Goal: Information Seeking & Learning: Learn about a topic

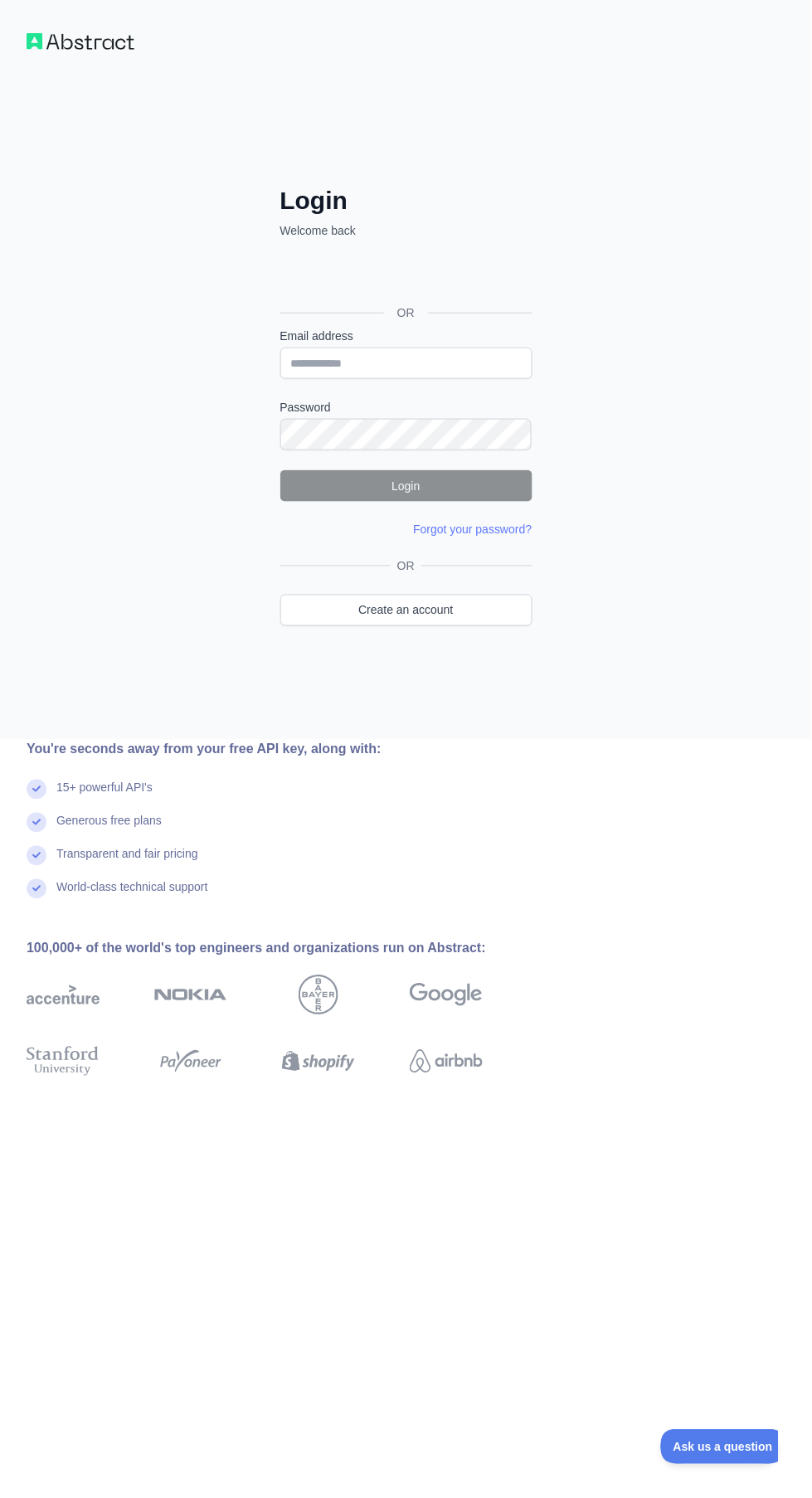
click at [363, 248] on div "OR" at bounding box center [406, 286] width 252 height 82
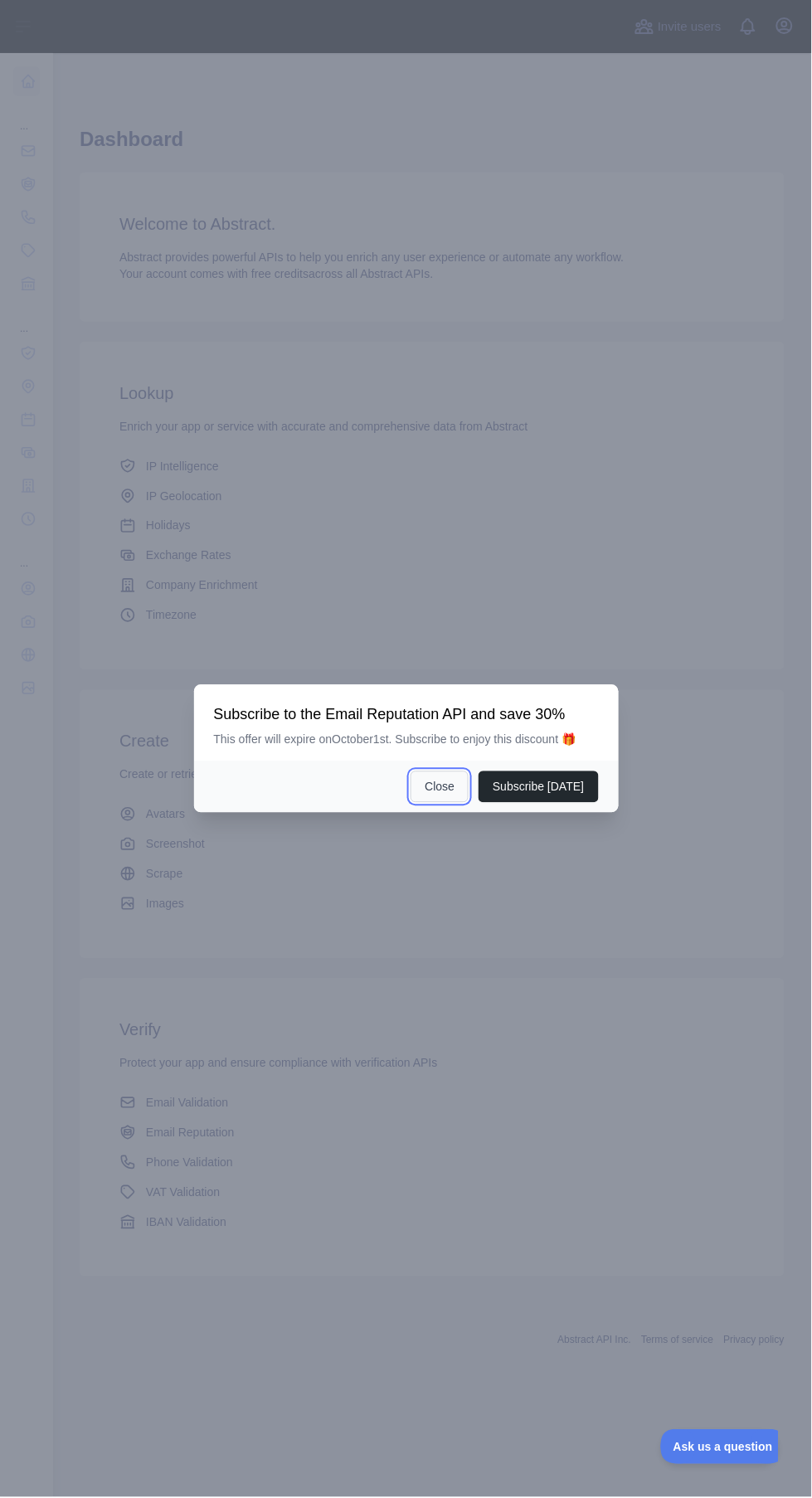
click at [455, 803] on button "Close" at bounding box center [439, 787] width 58 height 31
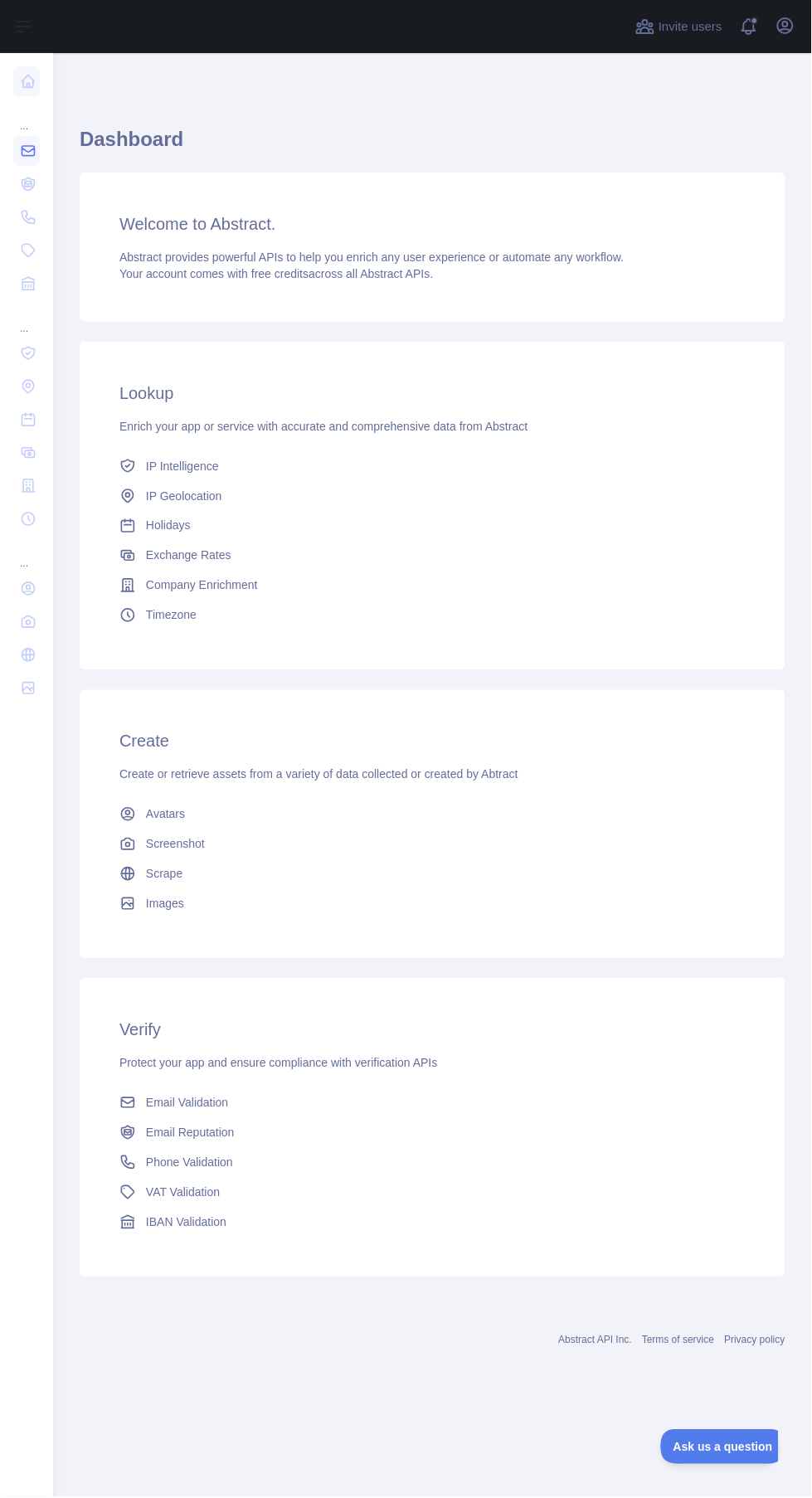
click at [27, 150] on icon at bounding box center [29, 151] width 17 height 17
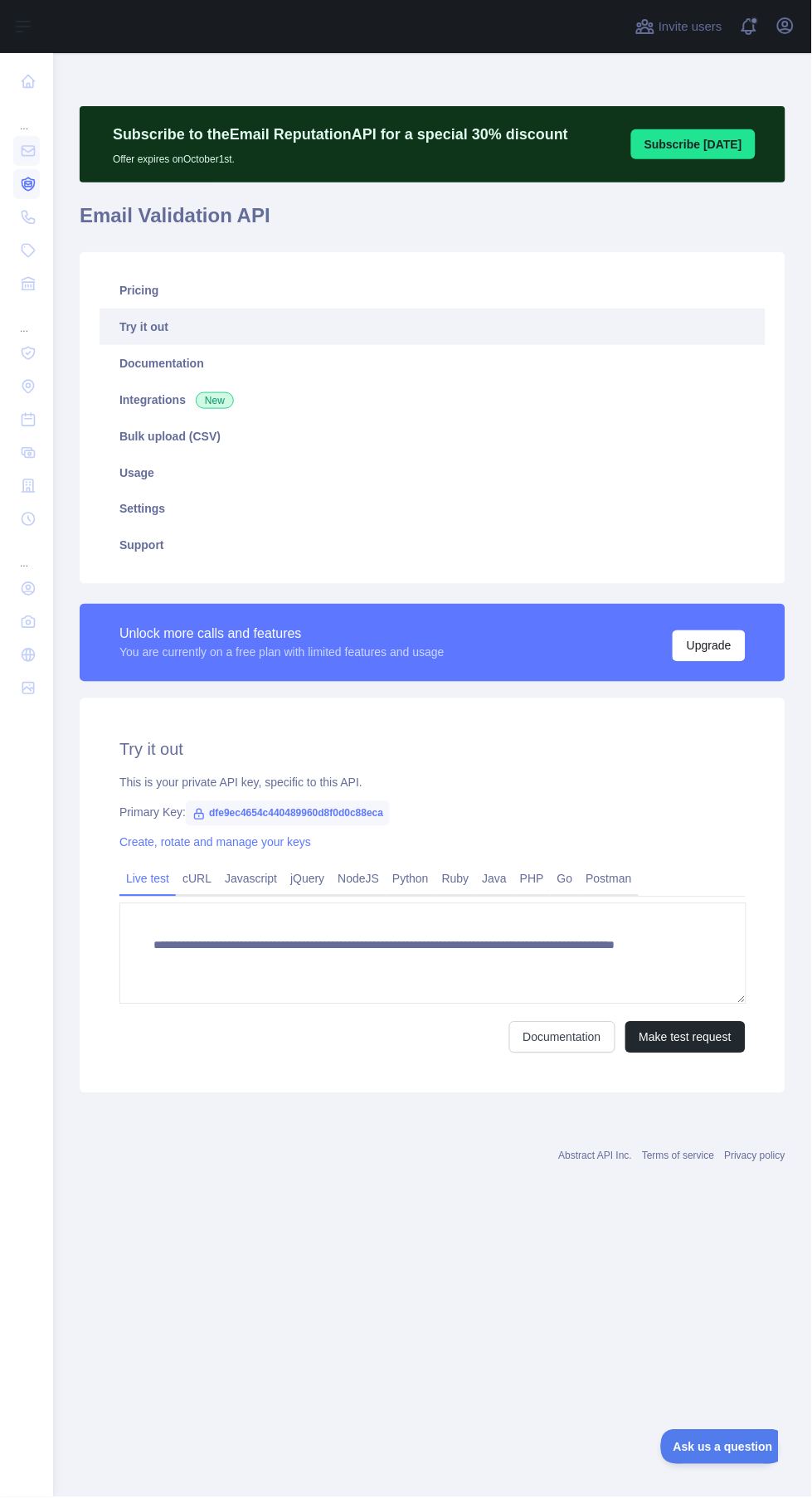
click at [27, 184] on icon at bounding box center [28, 184] width 7 height 5
click at [33, 209] on icon at bounding box center [29, 218] width 17 height 17
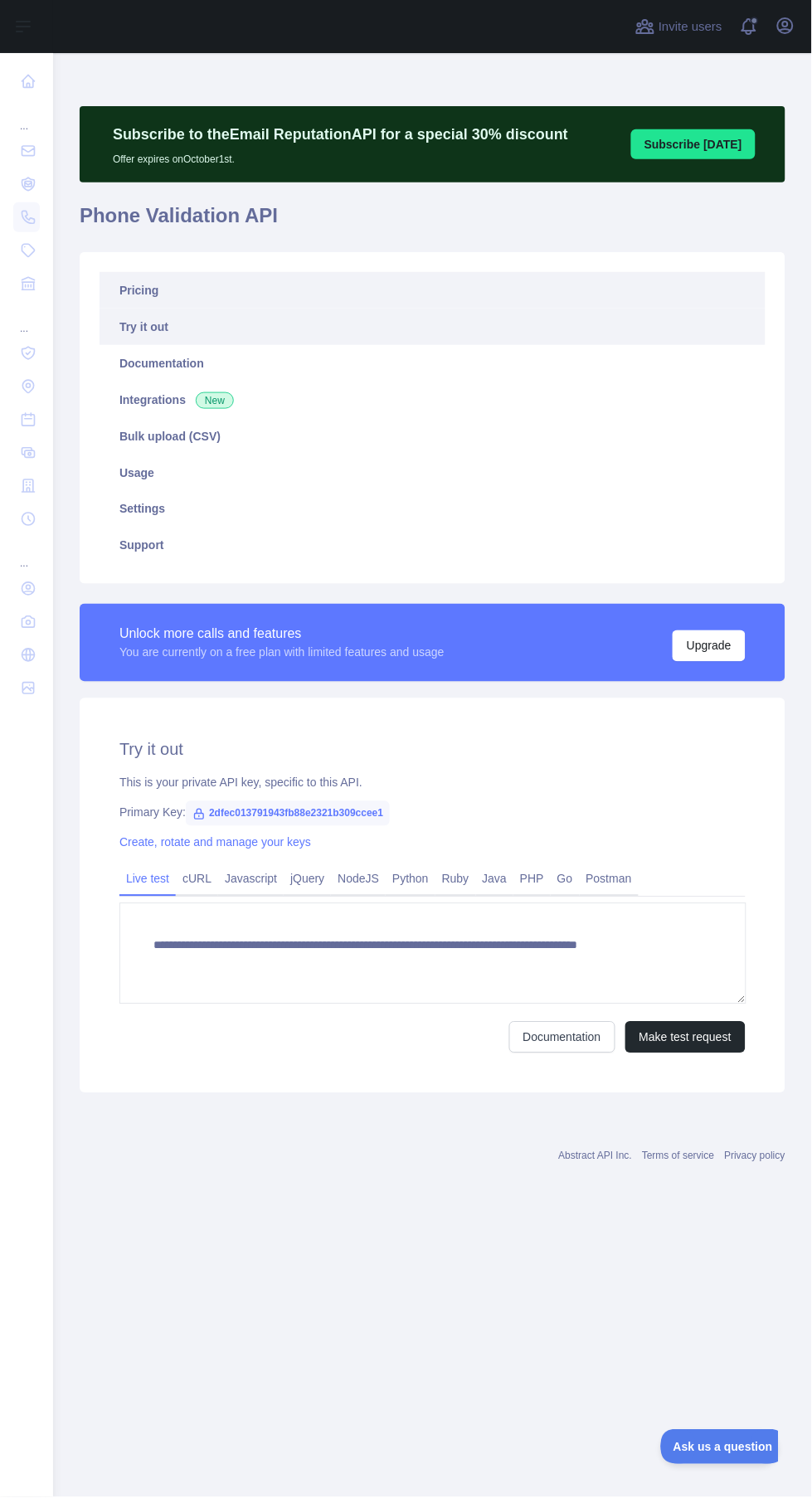
click at [118, 278] on link "Pricing" at bounding box center [432, 290] width 666 height 36
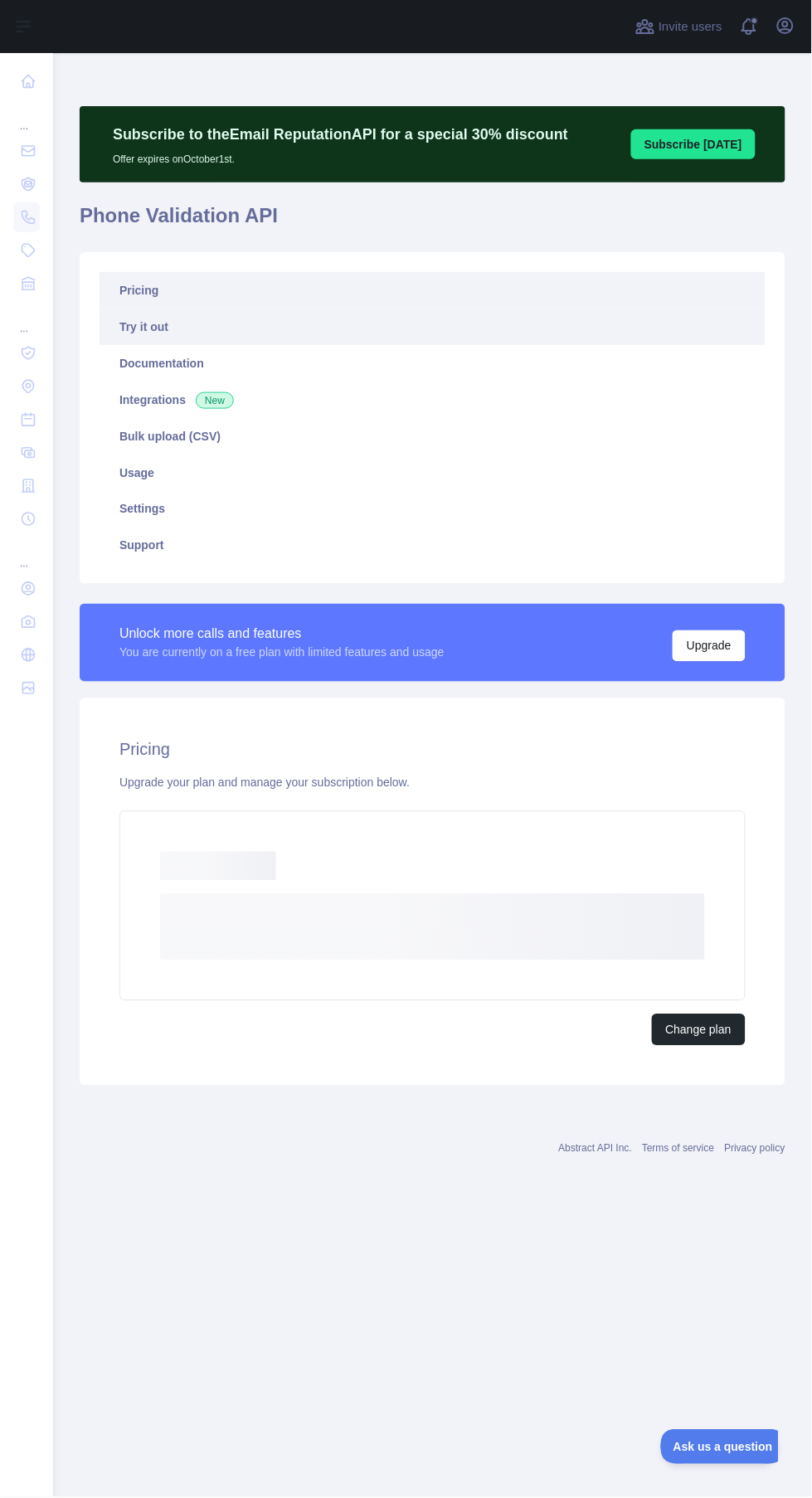
click at [141, 327] on link "Try it out" at bounding box center [432, 327] width 666 height 36
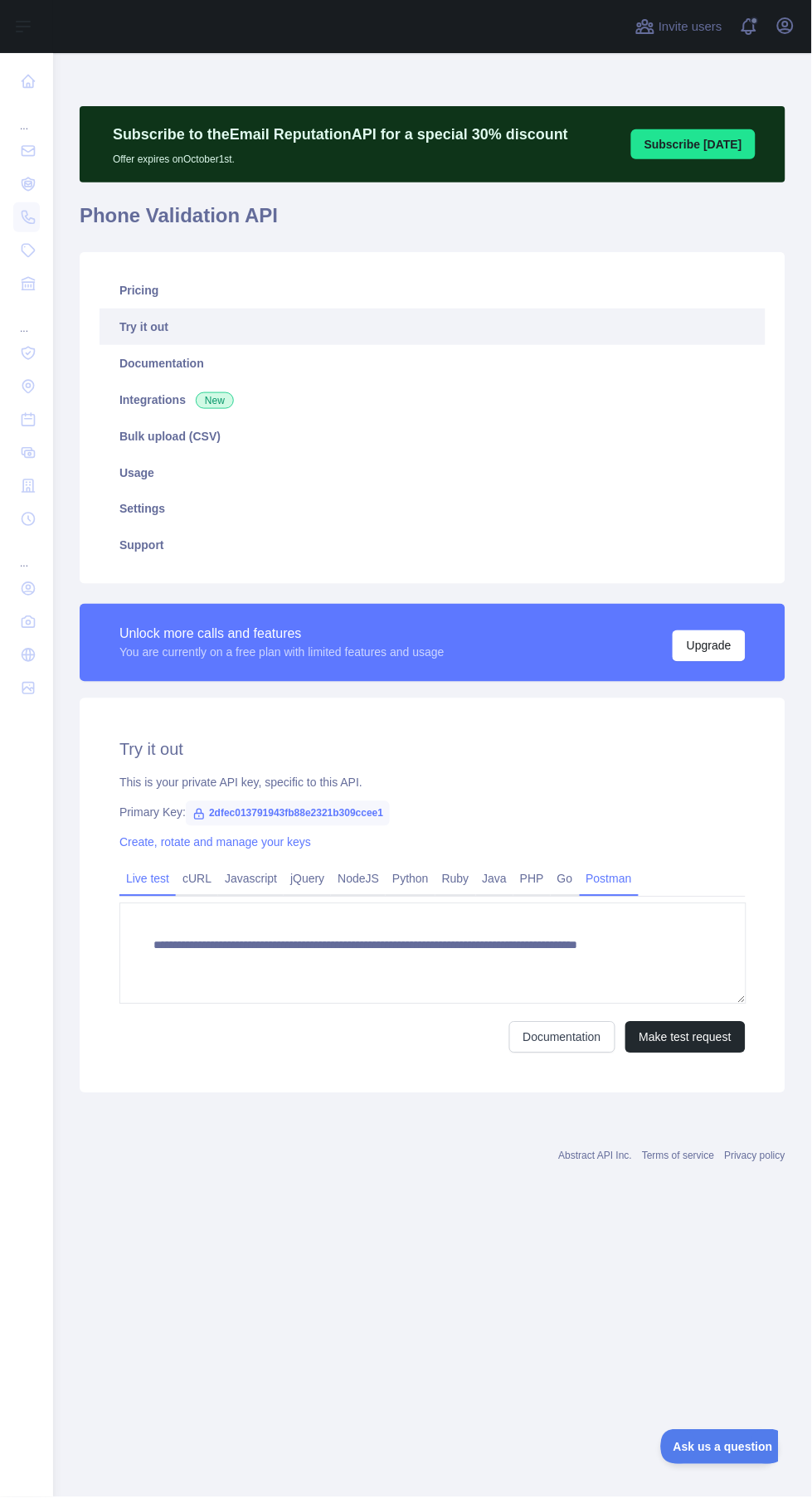
click at [597, 877] on link "Postman" at bounding box center [609, 878] width 59 height 26
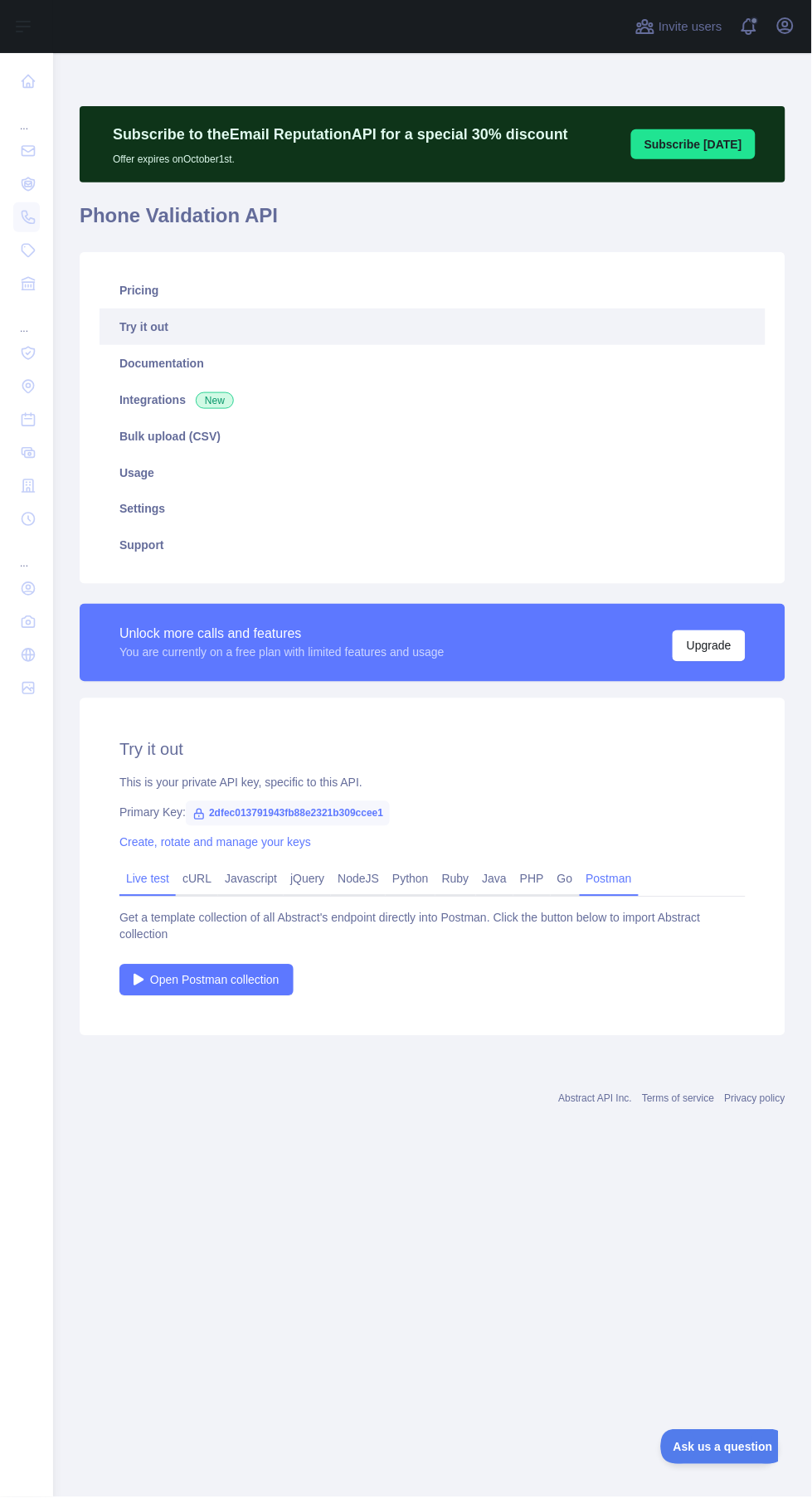
click at [145, 878] on link "Live test" at bounding box center [147, 878] width 57 height 26
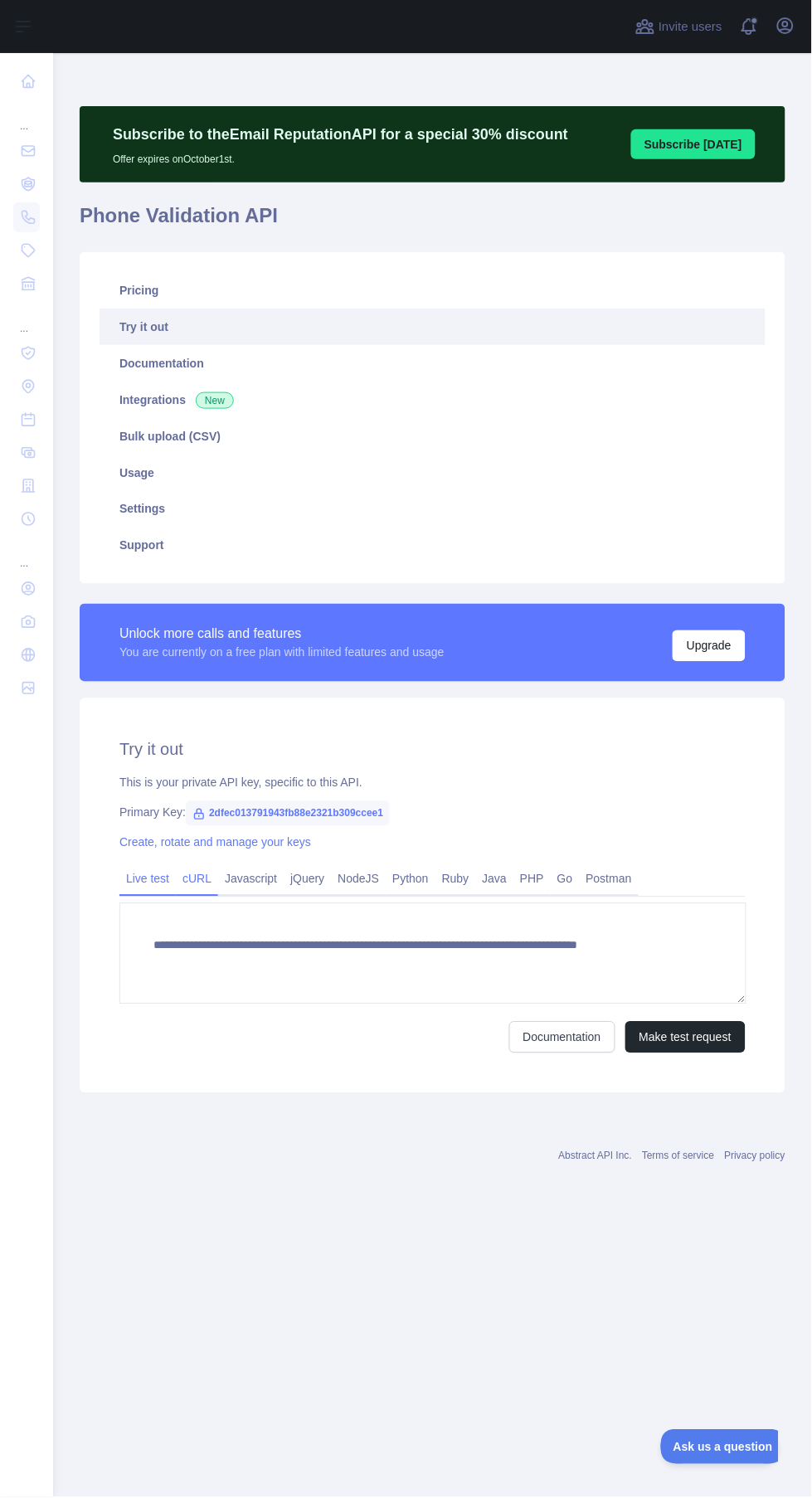
click at [190, 878] on link "cURL" at bounding box center [197, 878] width 42 height 26
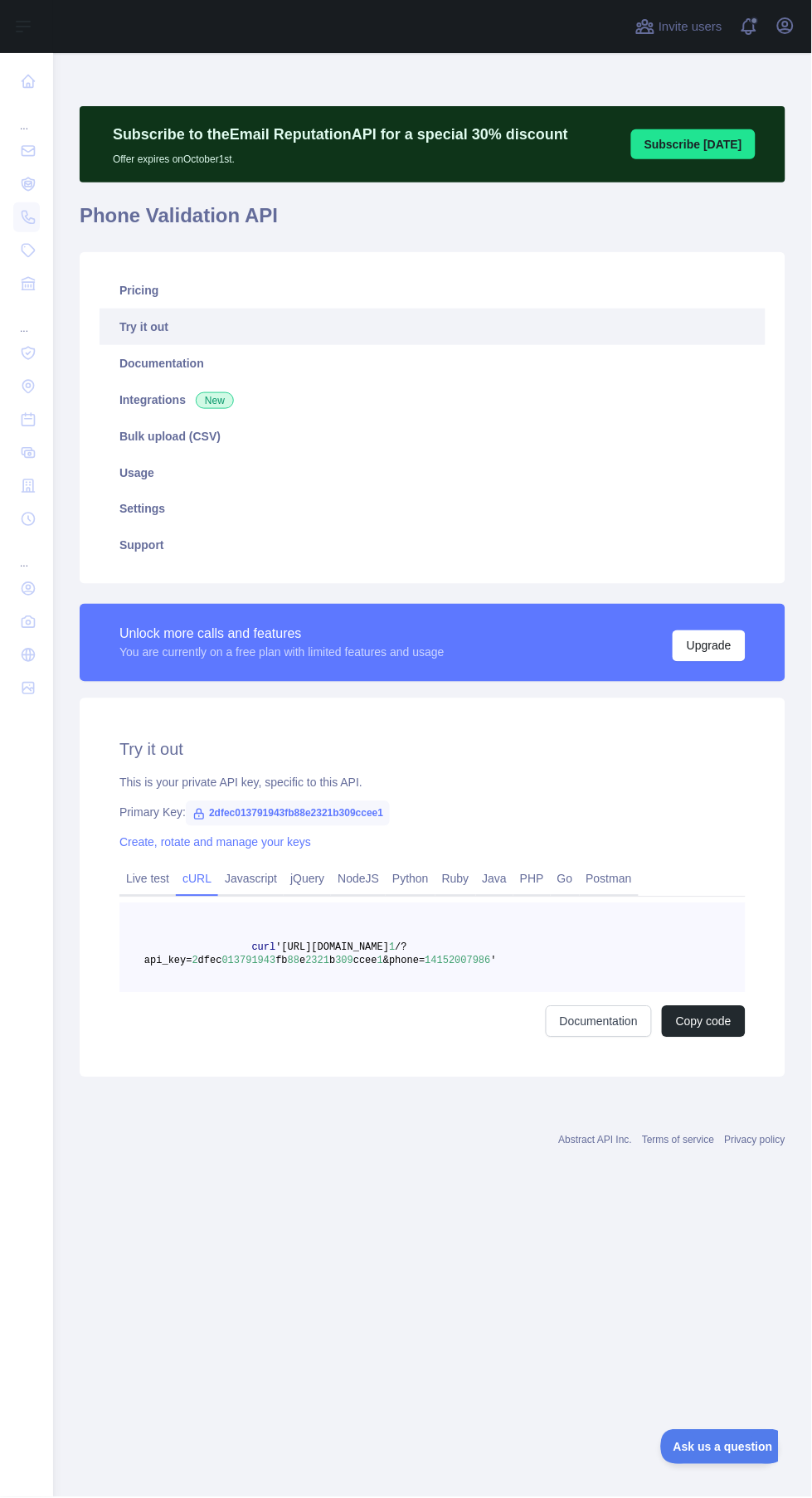
click at [196, 878] on link "cURL" at bounding box center [197, 878] width 42 height 26
click at [136, 876] on link "Live test" at bounding box center [147, 878] width 57 height 26
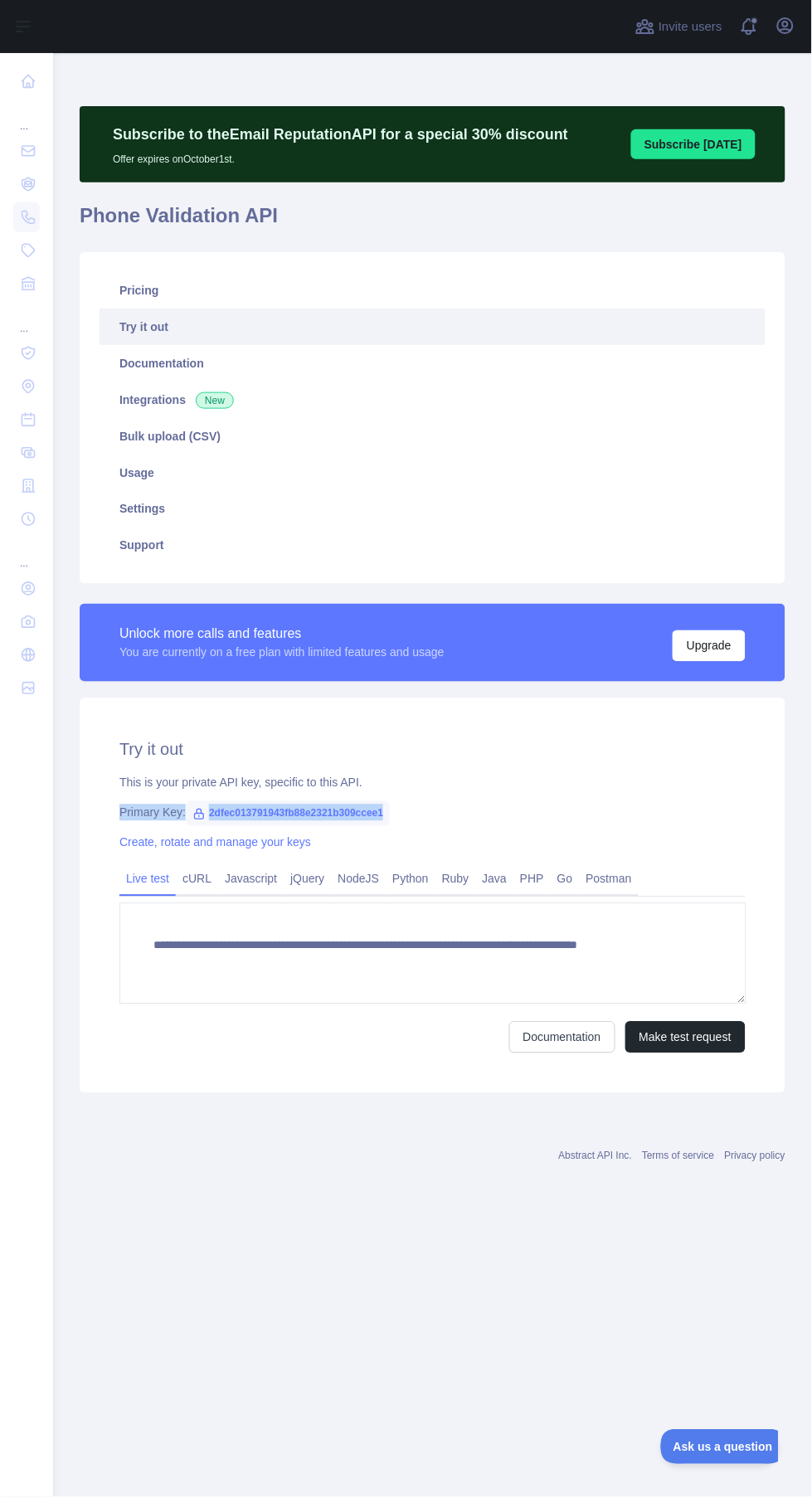
copy div "Primary Key: 2dfec013791943fb88e2321b309ccee1"
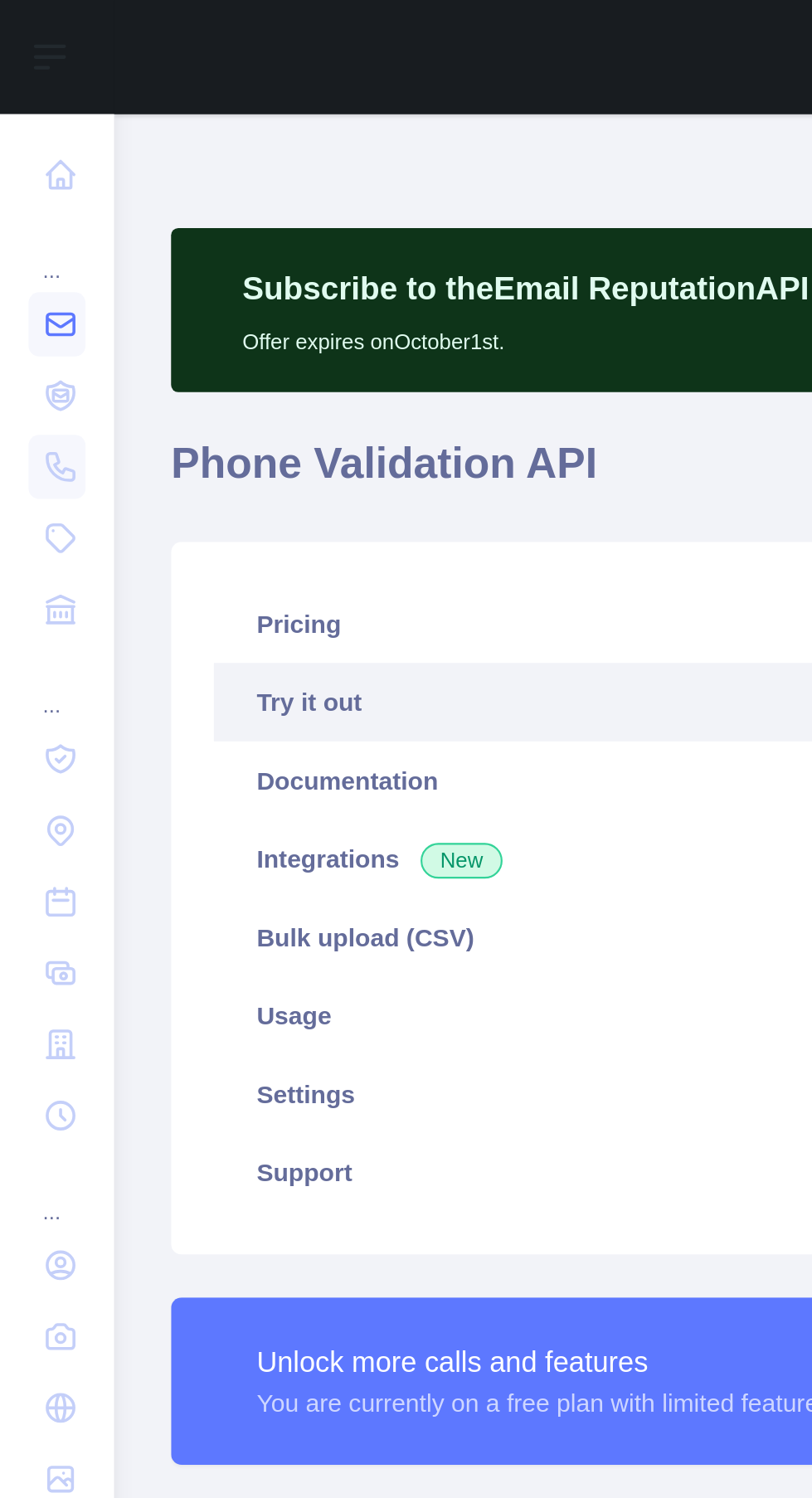
click at [24, 147] on icon at bounding box center [29, 151] width 17 height 17
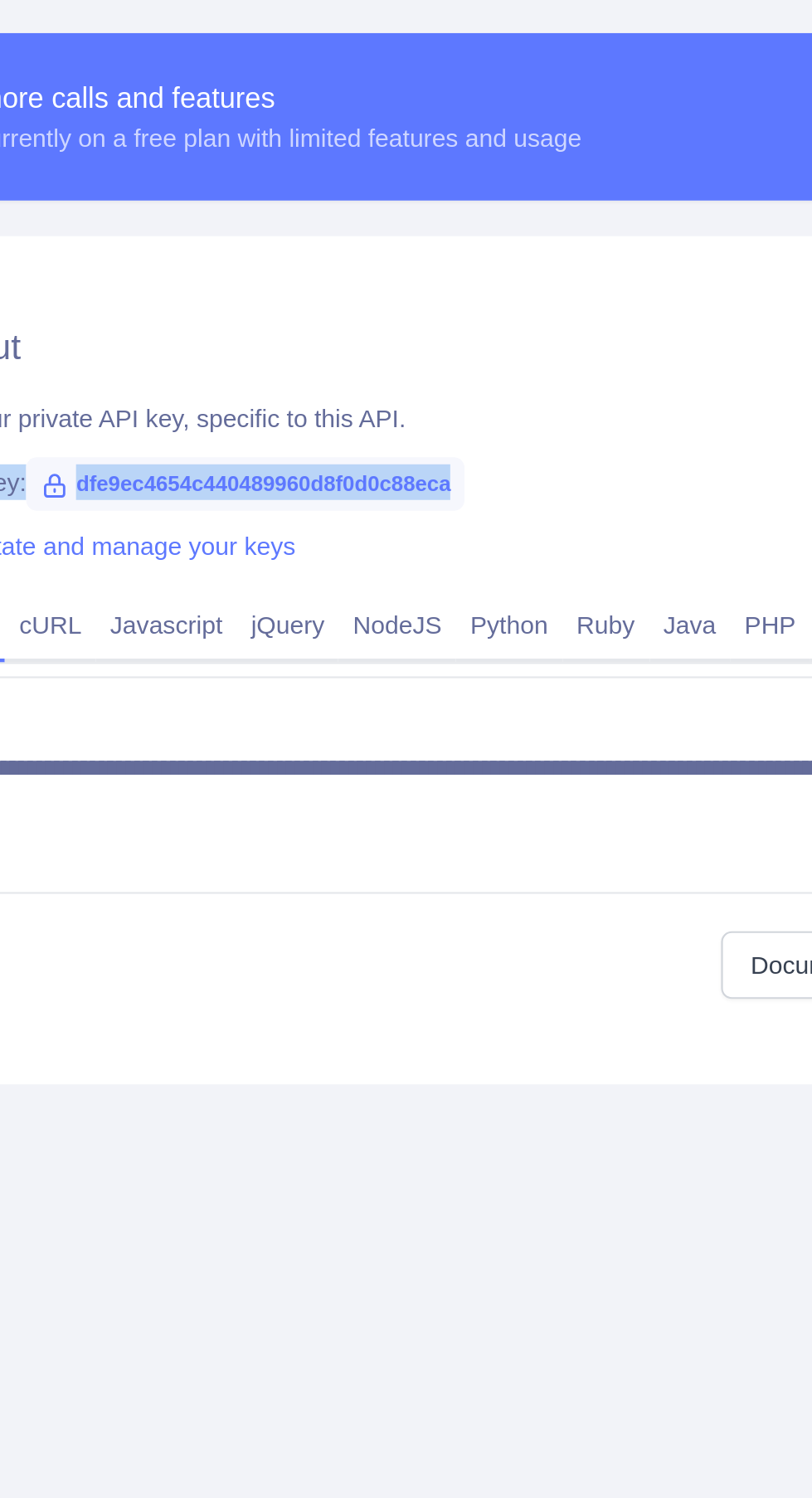
copy div "Key: dfe9ec4654c440489960d8f0d0c88eca"
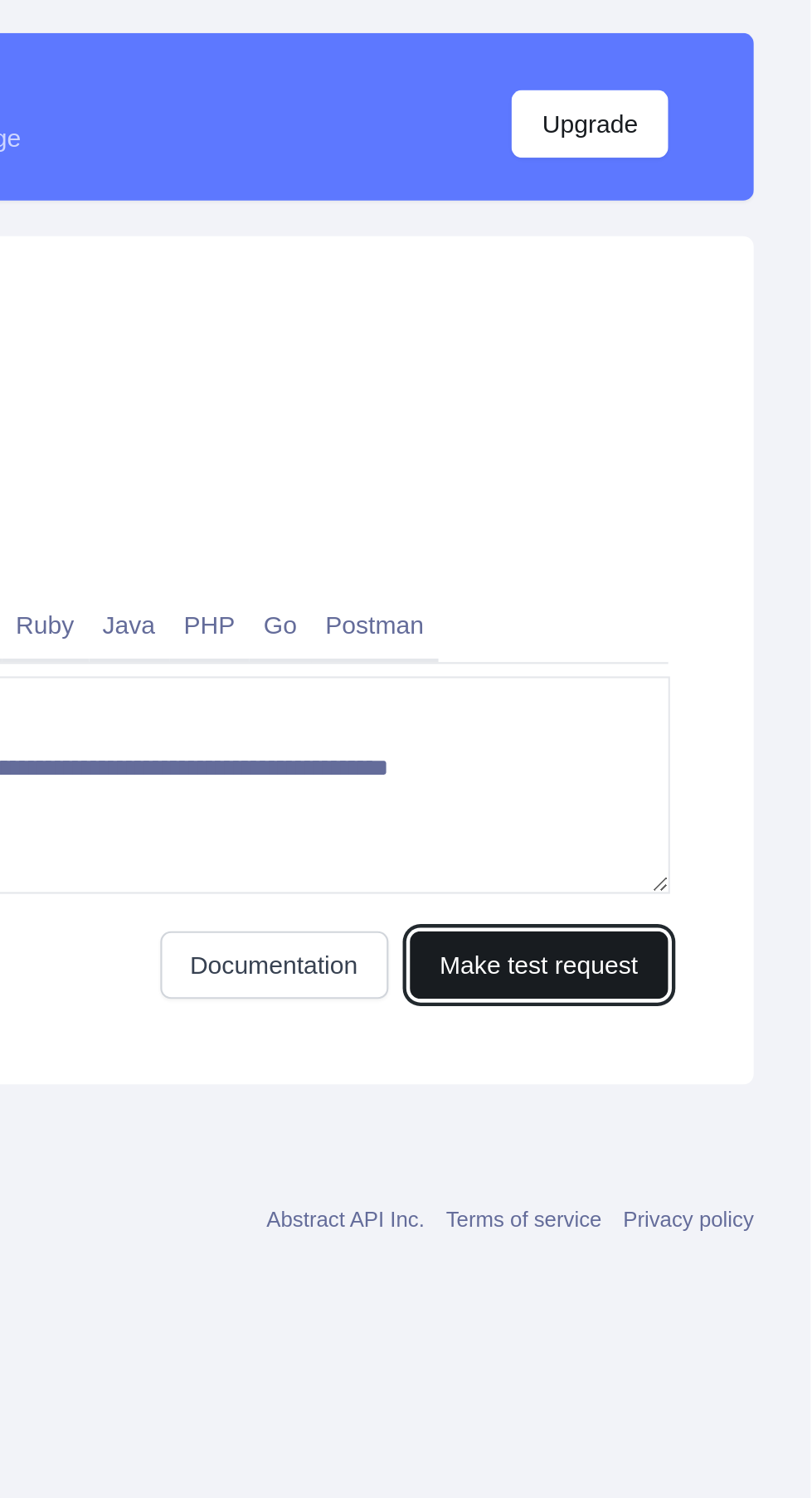
click at [646, 1034] on button "Make test request" at bounding box center [685, 1038] width 120 height 31
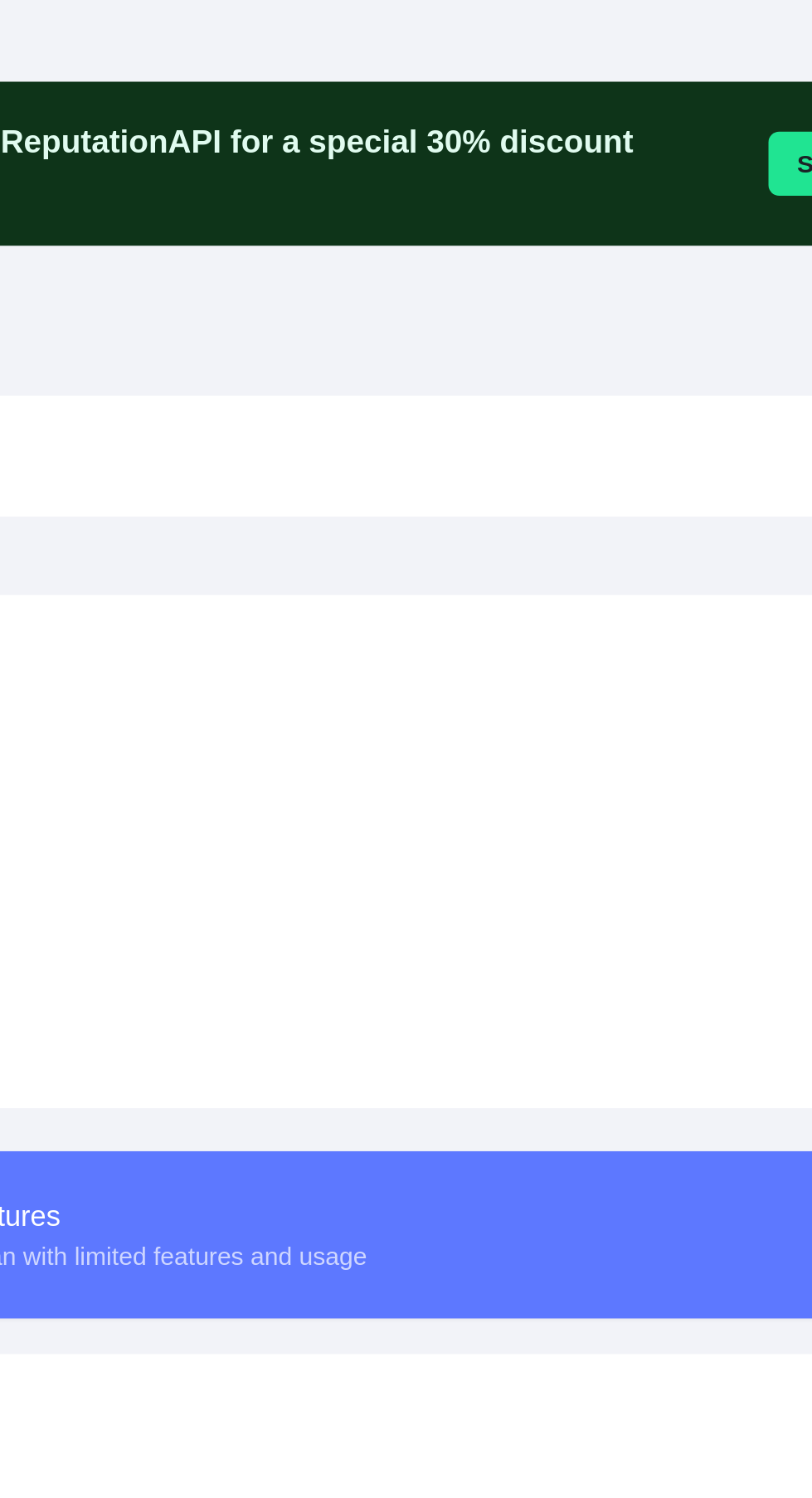
scroll to position [207, 88]
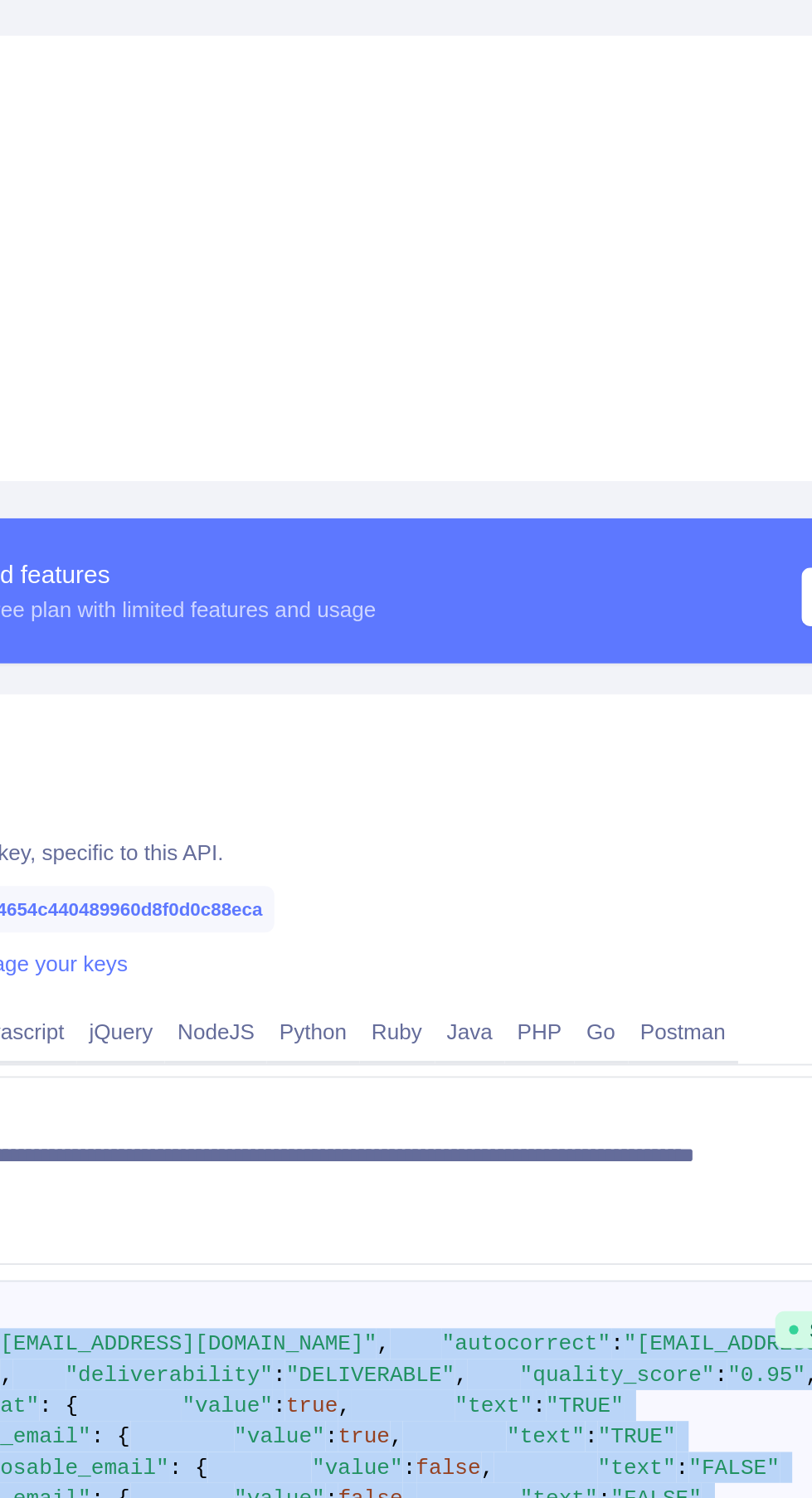
copy code "email" : "altforwhoo@gmail.com" , "autocorrect" : "altforwhoo@mail.com" , "deli…"
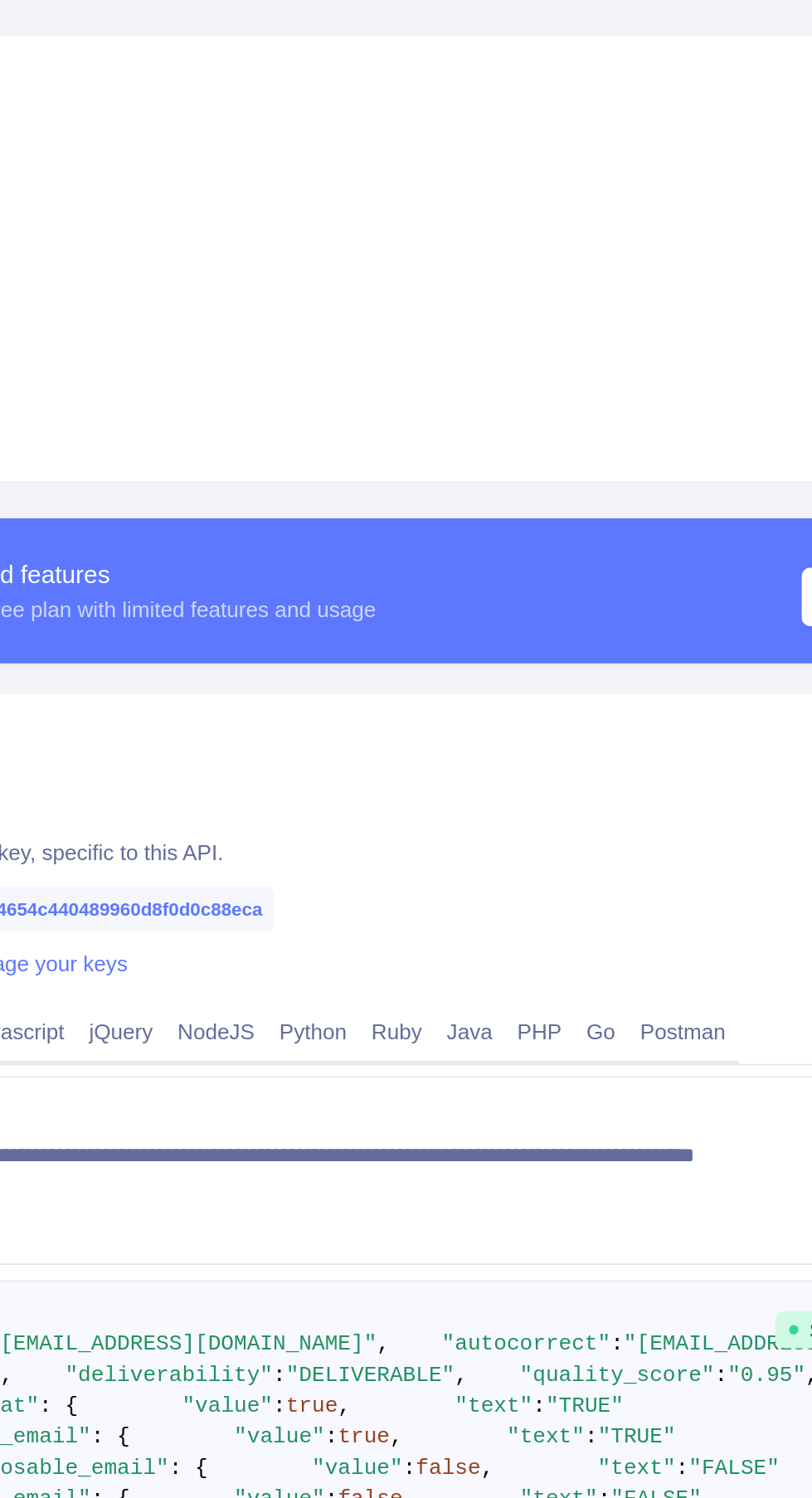
scroll to position [207, 0]
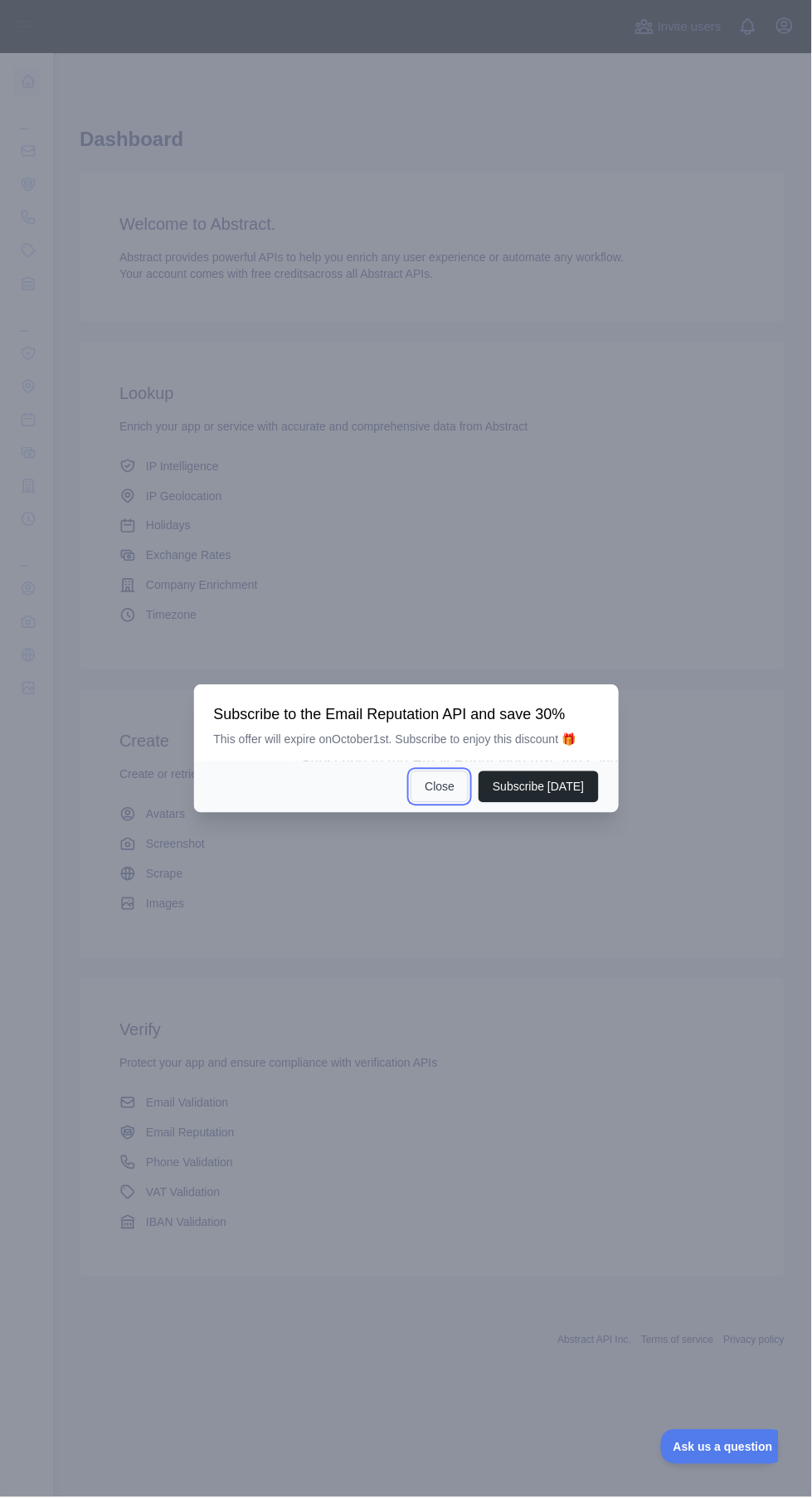
click at [428, 803] on button "Close" at bounding box center [439, 787] width 58 height 31
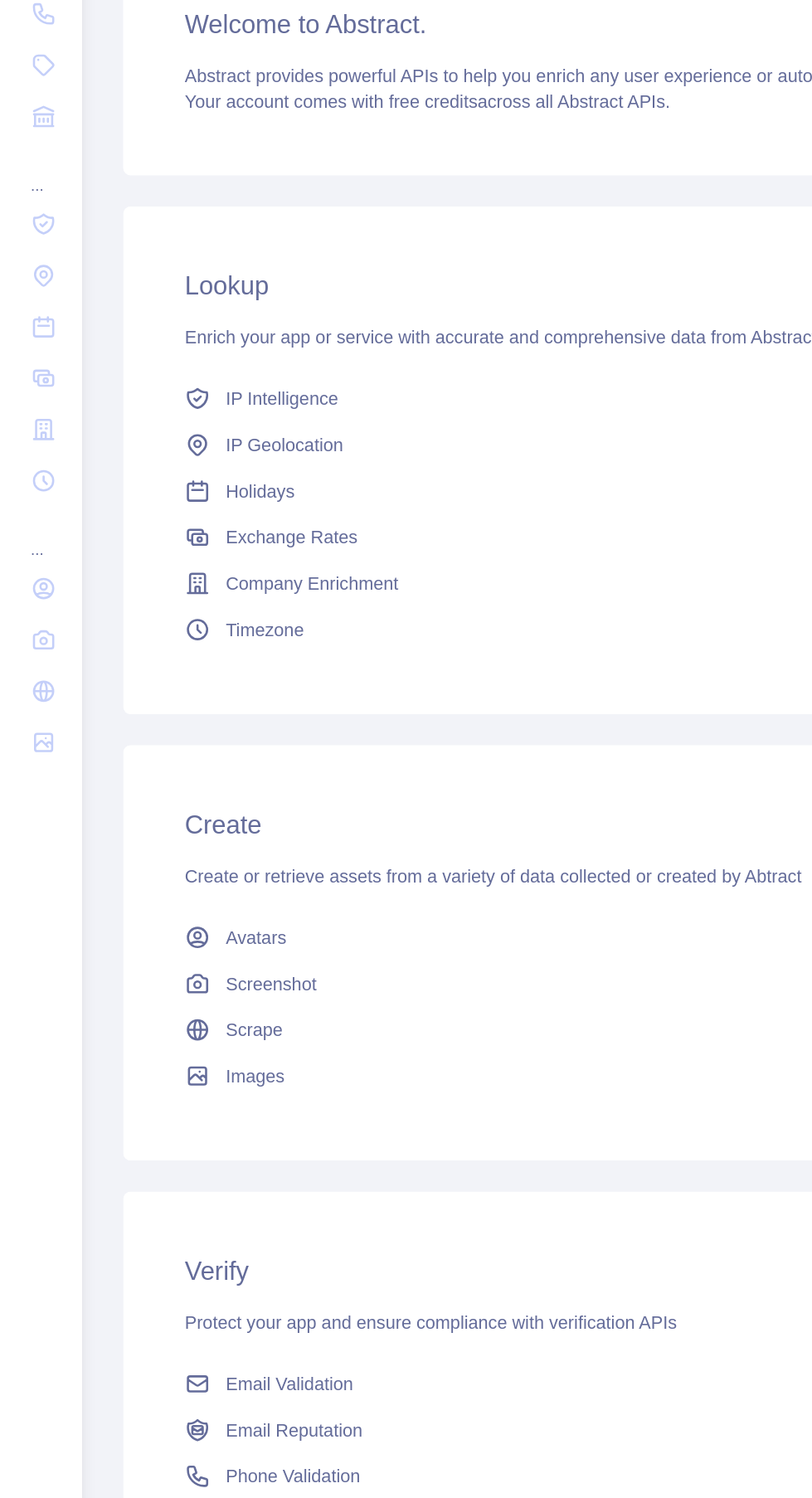
scroll to position [20, 0]
click at [26, 378] on icon at bounding box center [29, 387] width 17 height 17
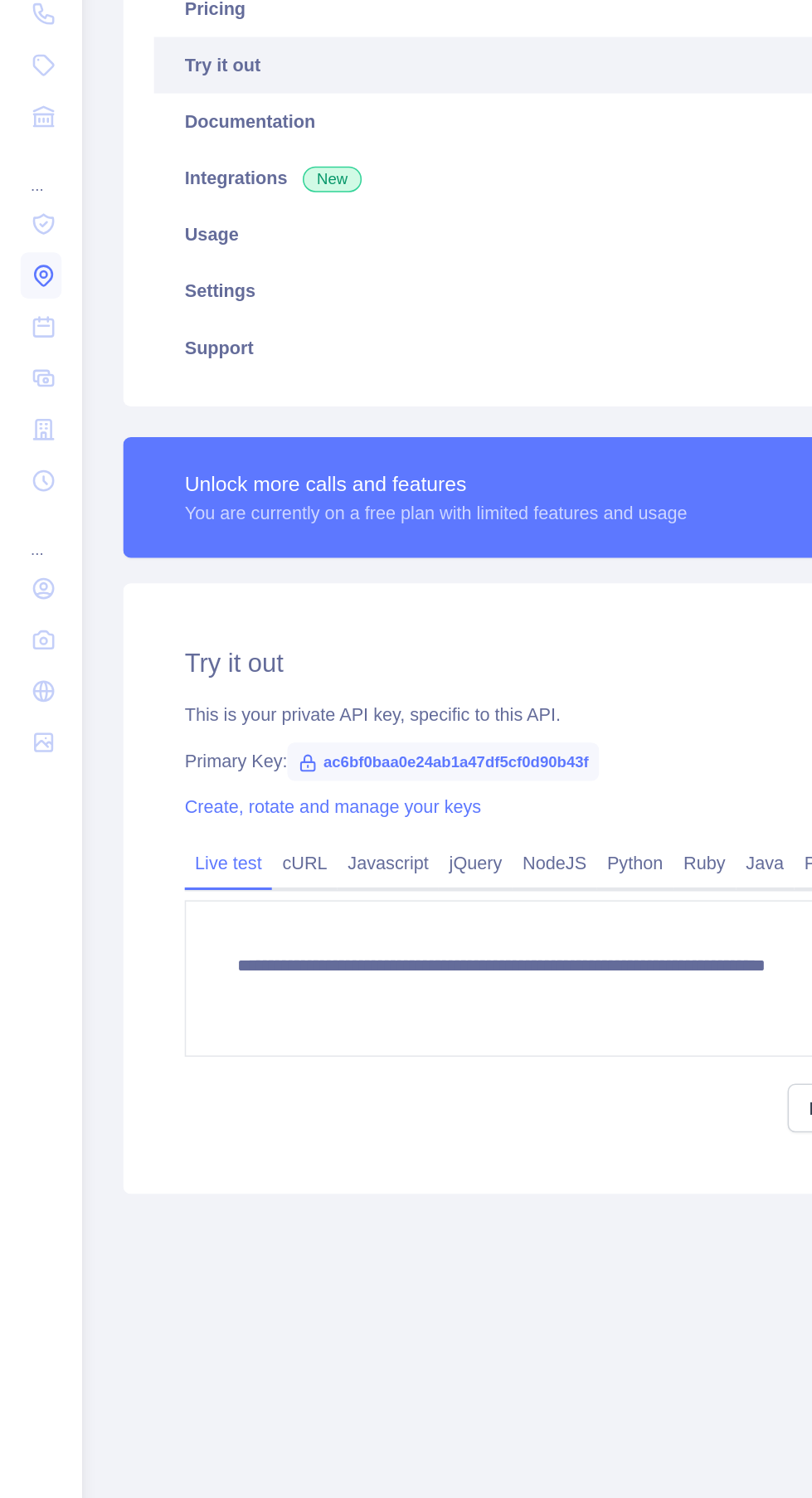
type textarea "**********"
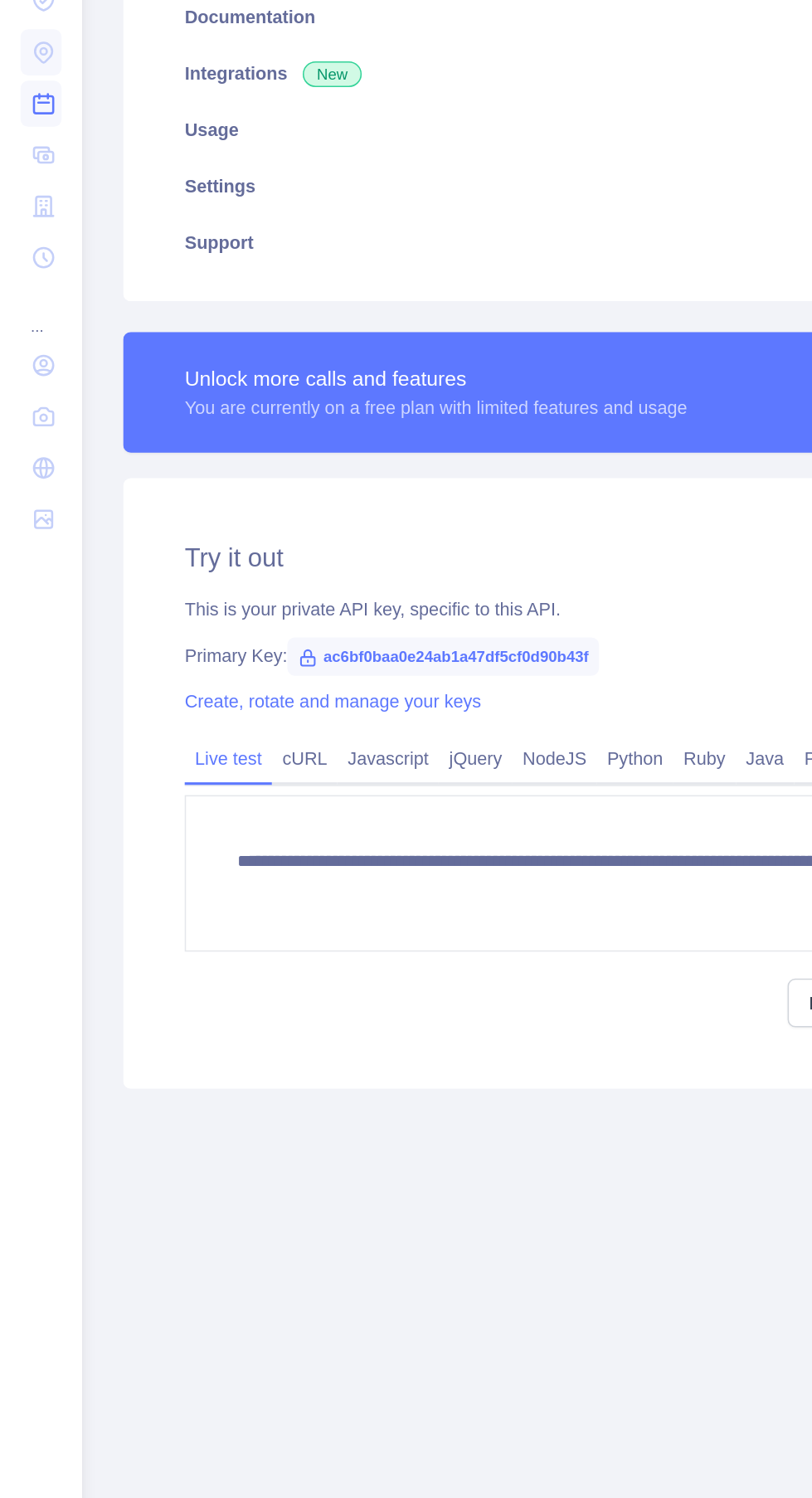
click at [28, 421] on icon at bounding box center [29, 420] width 17 height 17
click at [28, 454] on icon at bounding box center [28, 453] width 13 height 10
click at [28, 518] on icon at bounding box center [28, 520] width 13 height 13
click at [28, 591] on icon at bounding box center [29, 589] width 17 height 17
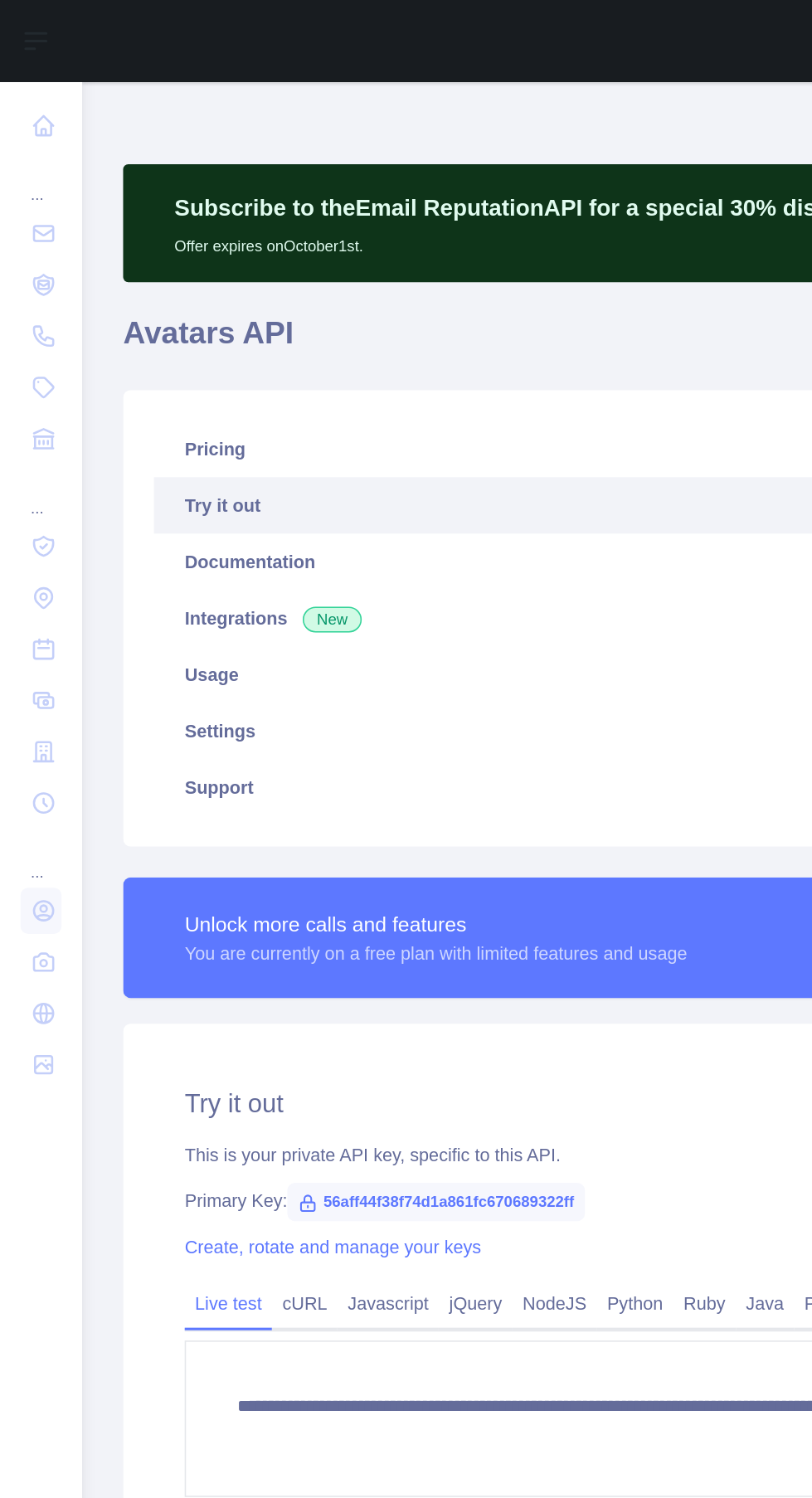
click at [30, 551] on div "..." at bounding box center [26, 553] width 26 height 33
click at [30, 526] on icon at bounding box center [29, 520] width 17 height 17
click at [28, 485] on icon at bounding box center [29, 487] width 17 height 17
click at [28, 517] on icon at bounding box center [28, 520] width 13 height 13
click at [25, 148] on icon at bounding box center [29, 151] width 17 height 17
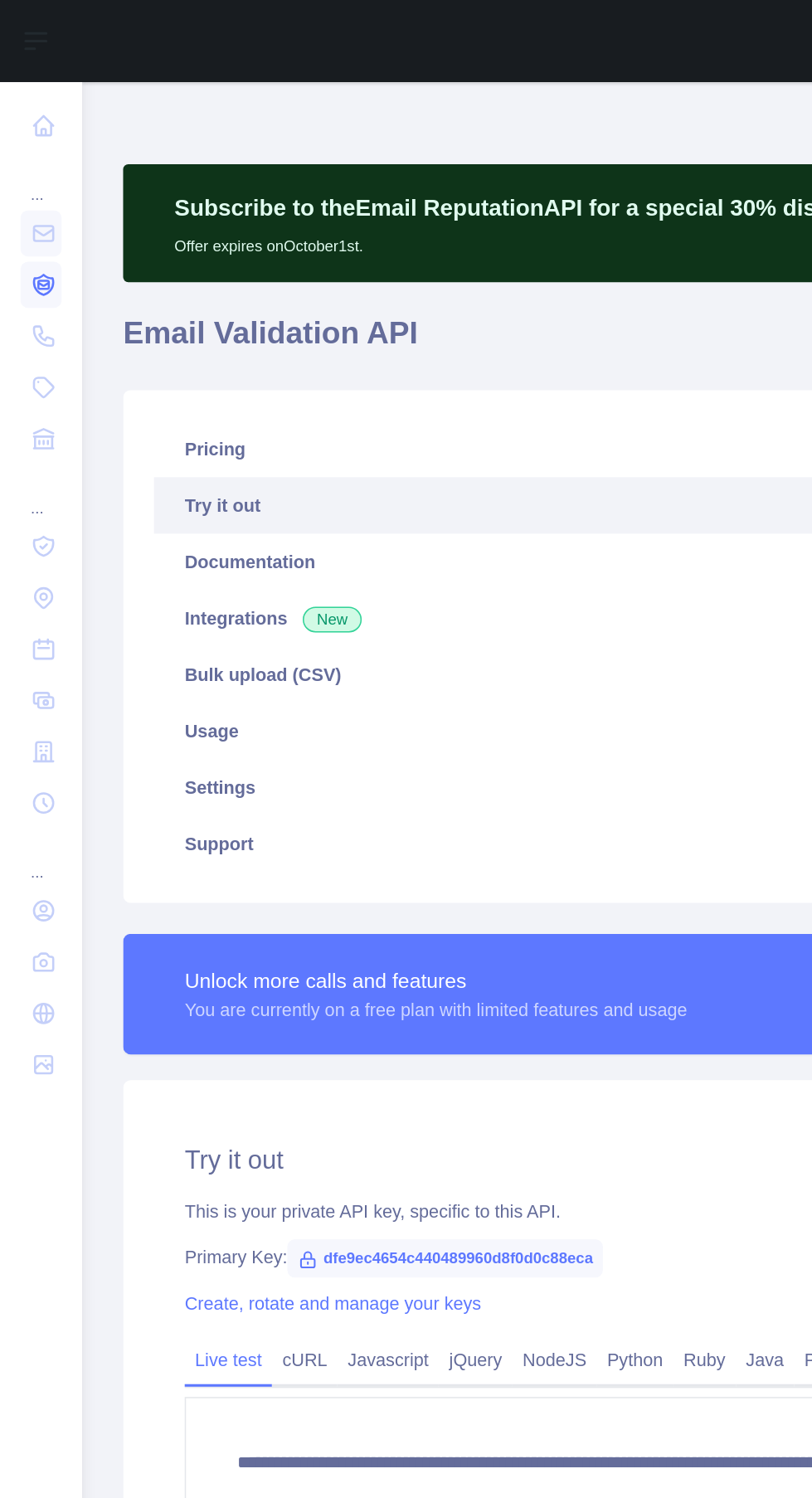
click at [27, 184] on icon at bounding box center [28, 184] width 7 height 5
click at [26, 242] on icon at bounding box center [29, 251] width 17 height 17
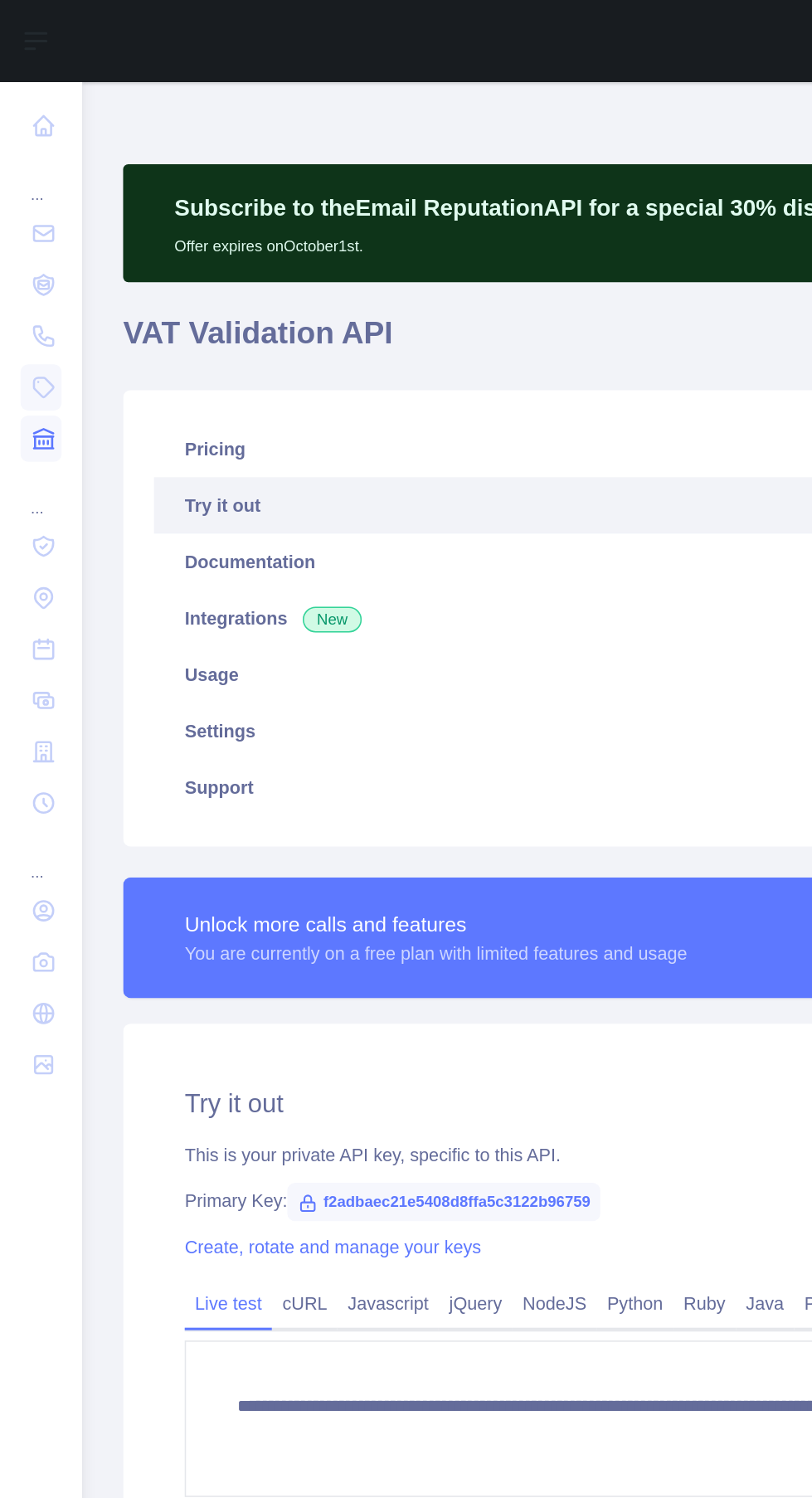
click at [28, 278] on icon at bounding box center [28, 284] width 13 height 13
click at [27, 350] on icon at bounding box center [29, 354] width 17 height 17
click at [27, 411] on icon at bounding box center [29, 420] width 17 height 17
click at [25, 490] on icon at bounding box center [28, 487] width 13 height 13
click at [28, 532] on link at bounding box center [26, 519] width 26 height 30
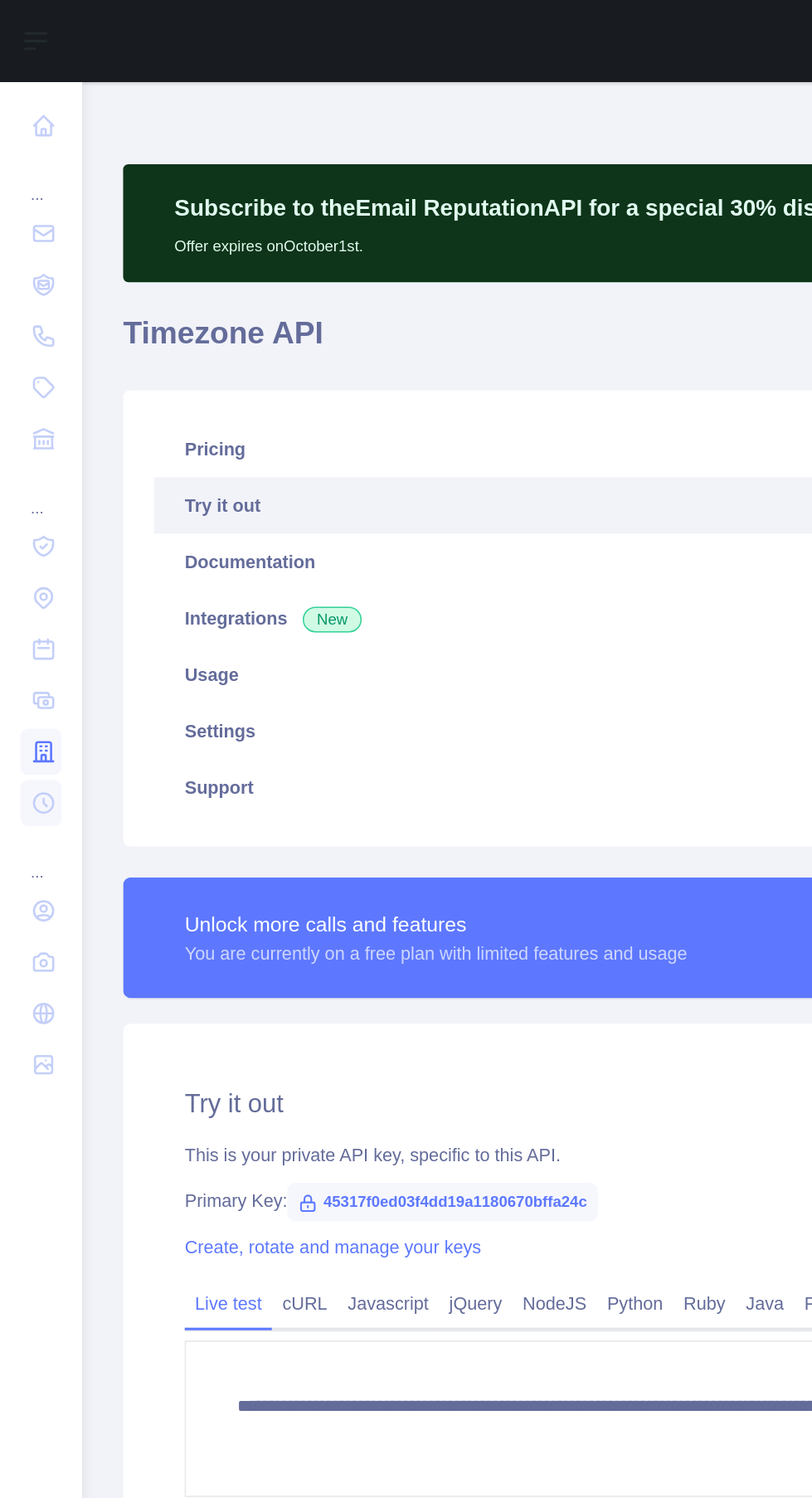
click at [28, 486] on icon at bounding box center [29, 487] width 17 height 17
click at [32, 454] on icon at bounding box center [29, 453] width 17 height 17
click at [30, 394] on icon at bounding box center [29, 387] width 17 height 17
click at [28, 359] on icon at bounding box center [27, 353] width 13 height 13
click at [27, 283] on icon at bounding box center [28, 284] width 13 height 13
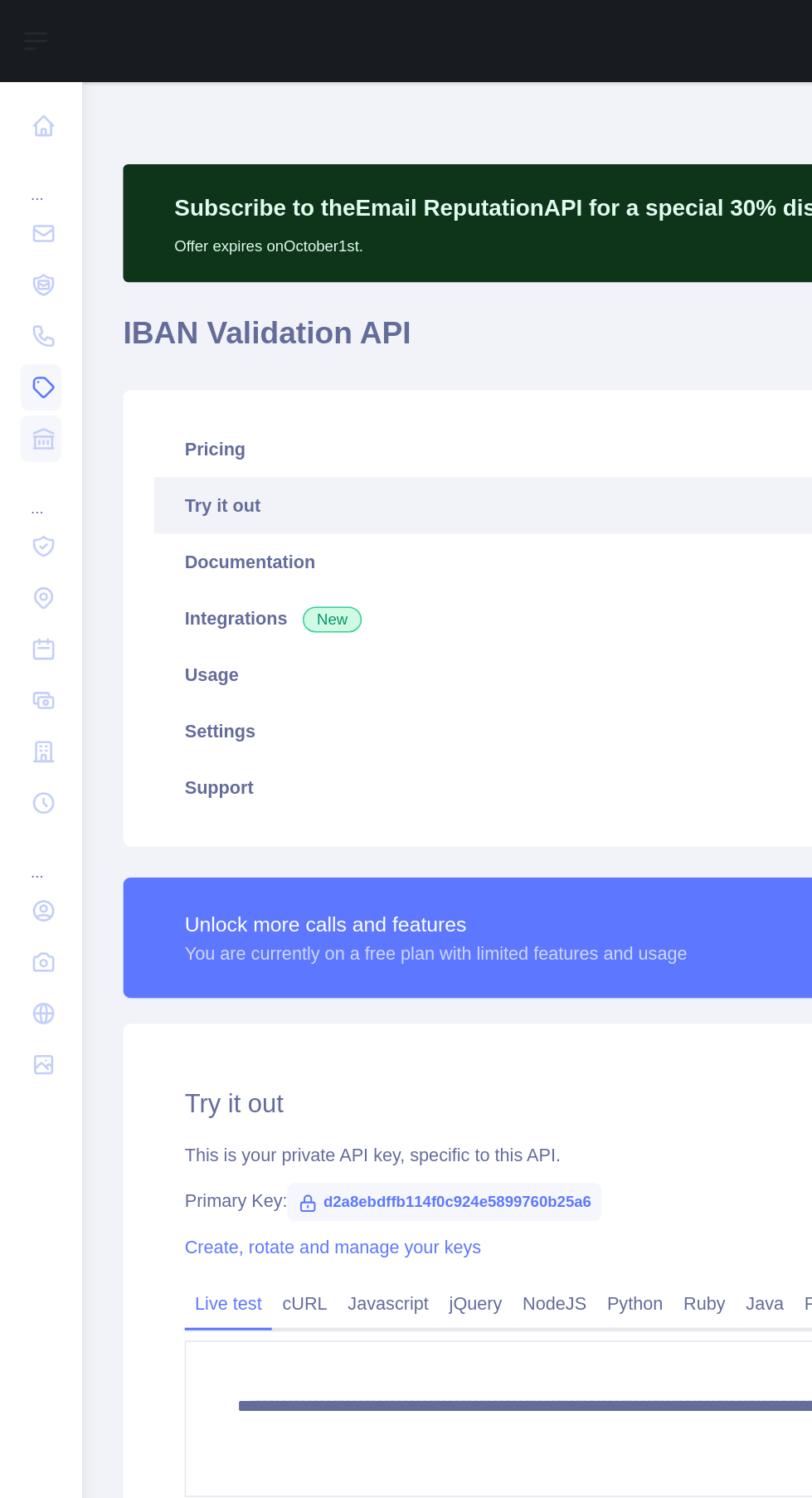
click at [27, 235] on link at bounding box center [26, 250] width 26 height 30
click at [22, 214] on icon at bounding box center [28, 218] width 13 height 13
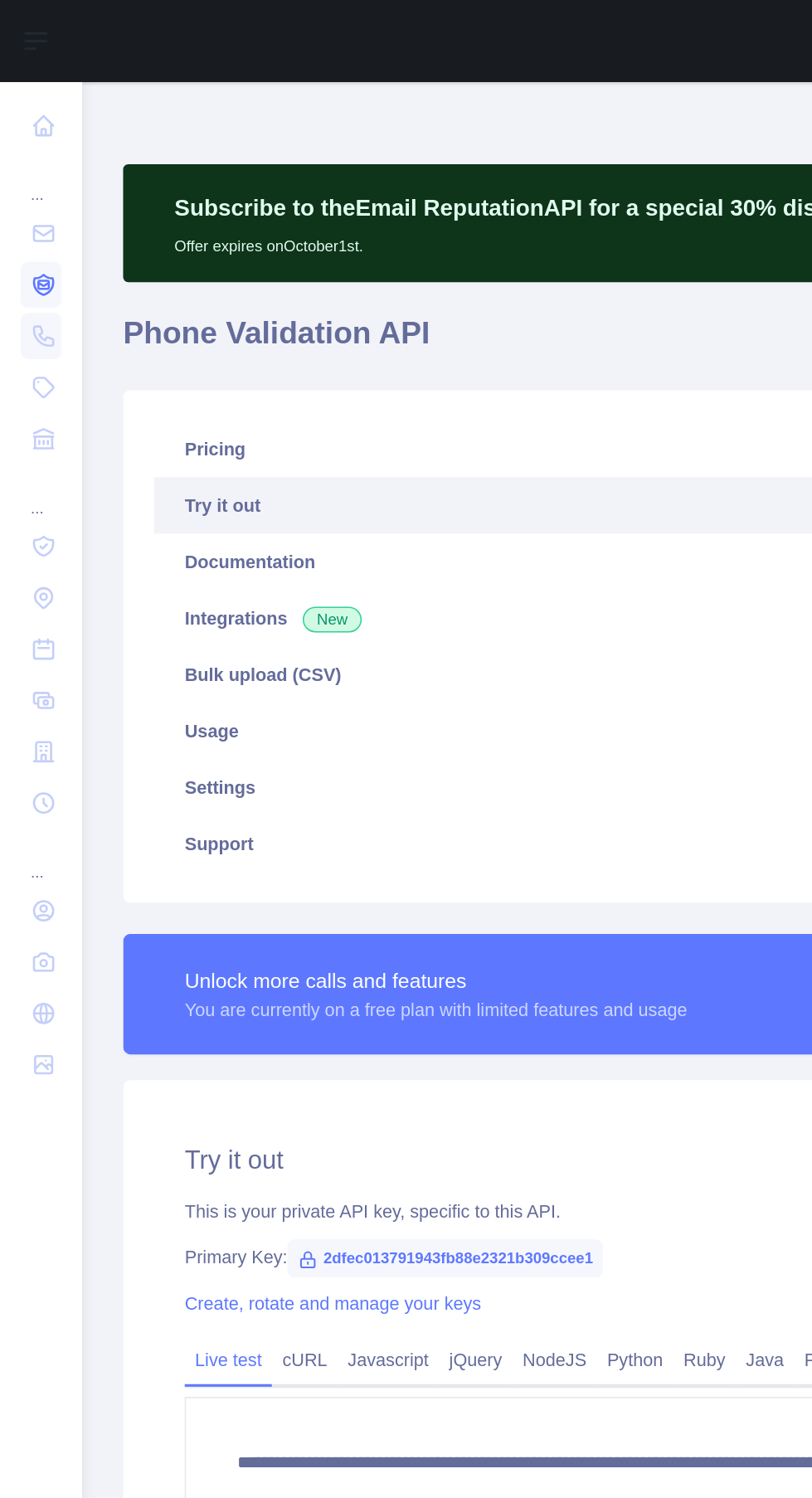
click at [25, 184] on icon at bounding box center [28, 184] width 7 height 5
click at [28, 151] on icon at bounding box center [29, 151] width 17 height 17
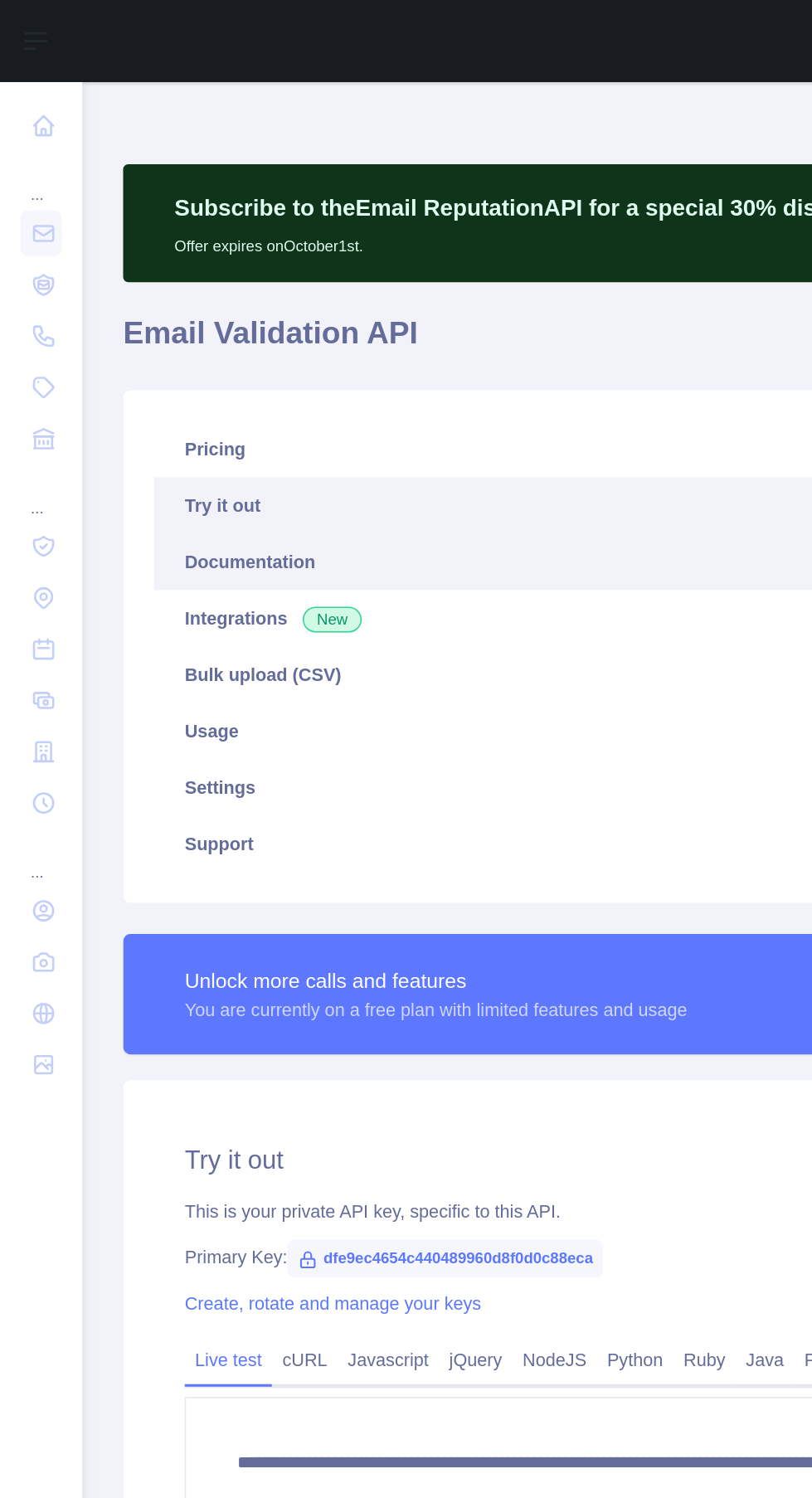
click at [121, 366] on link "Documentation" at bounding box center [432, 363] width 666 height 36
click at [128, 361] on link "Documentation" at bounding box center [432, 363] width 666 height 36
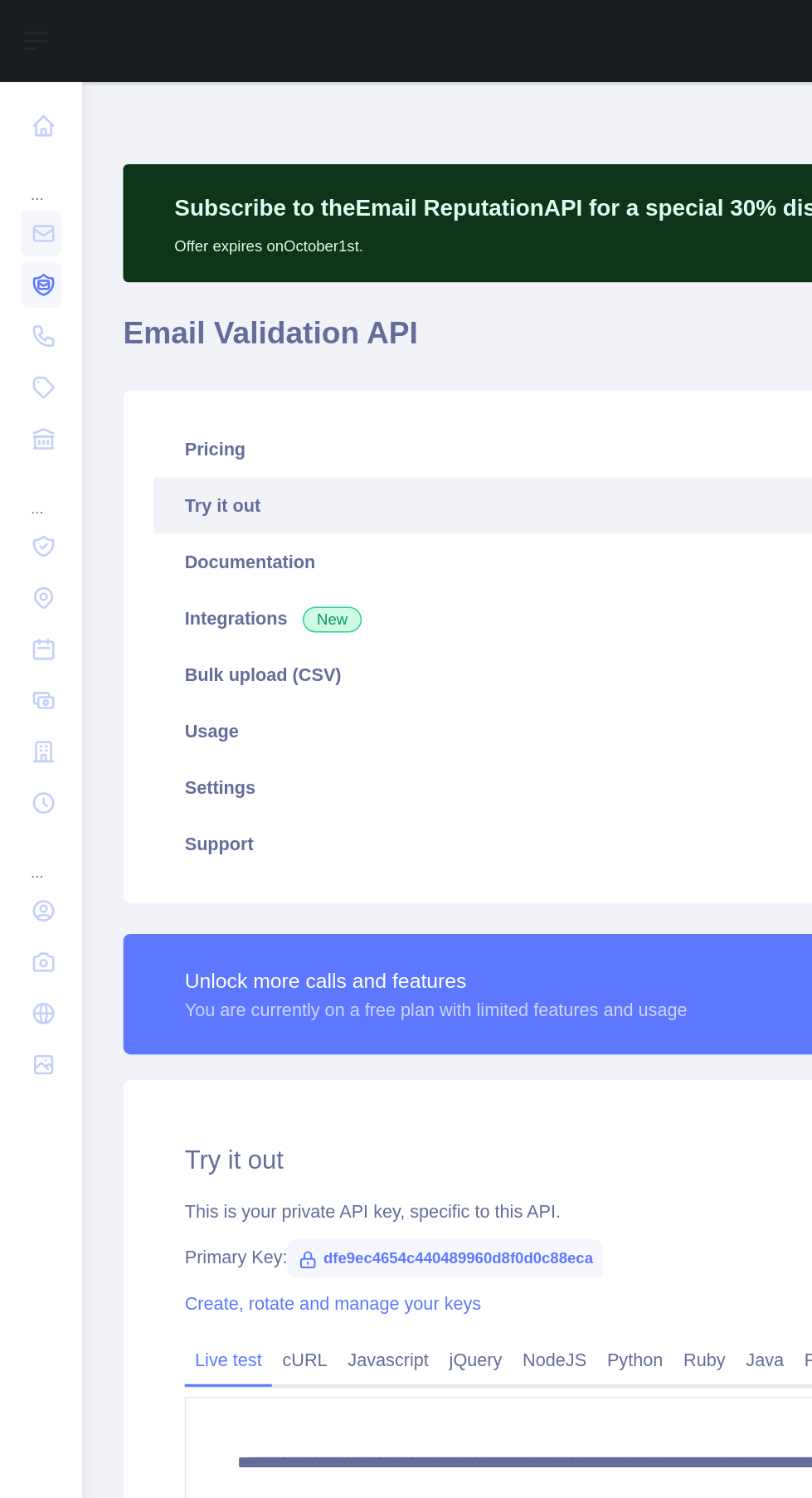
click at [28, 184] on icon at bounding box center [28, 184] width 7 height 5
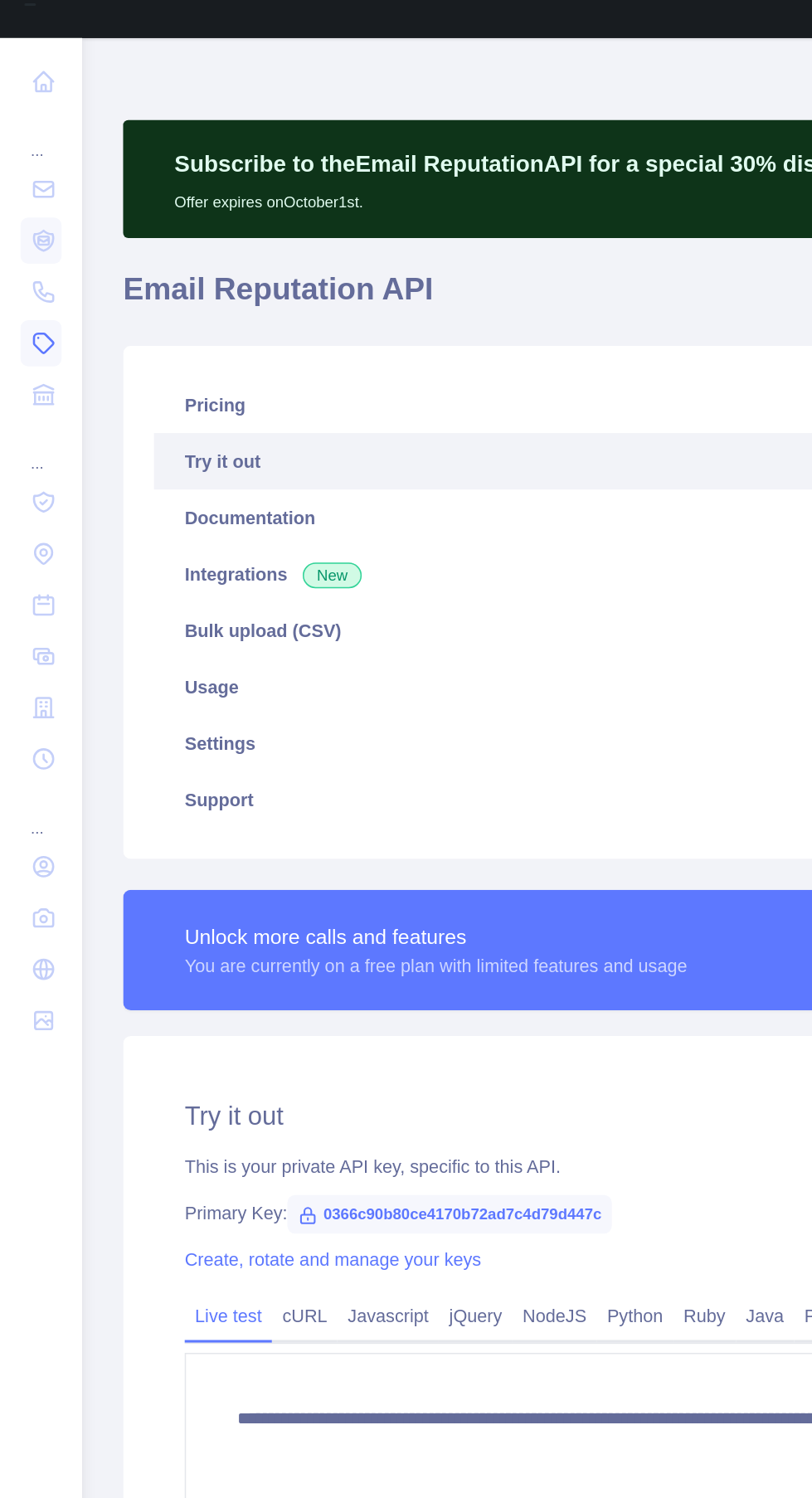
click at [24, 248] on icon at bounding box center [29, 251] width 17 height 17
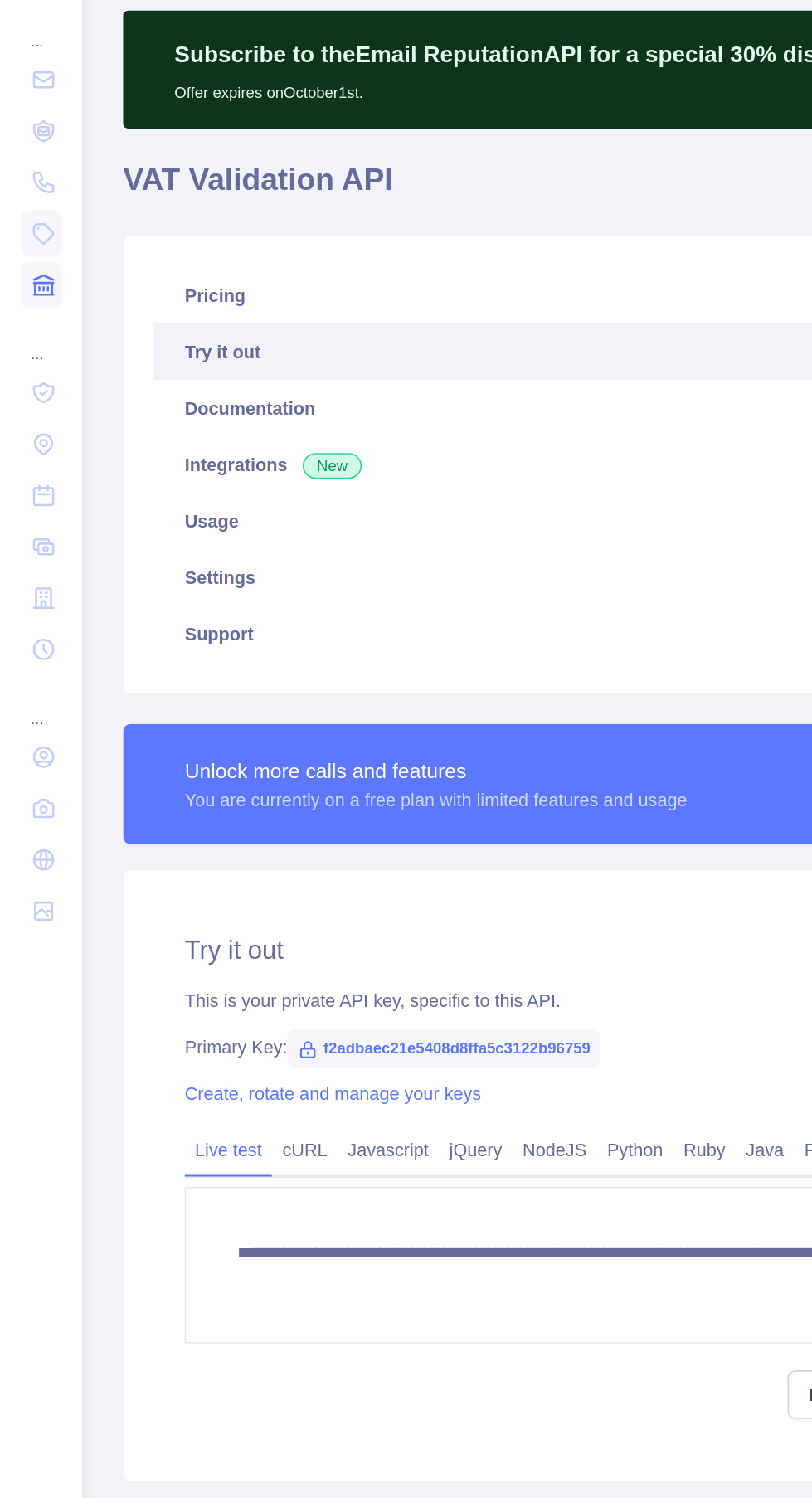
click at [24, 289] on icon at bounding box center [28, 284] width 13 height 13
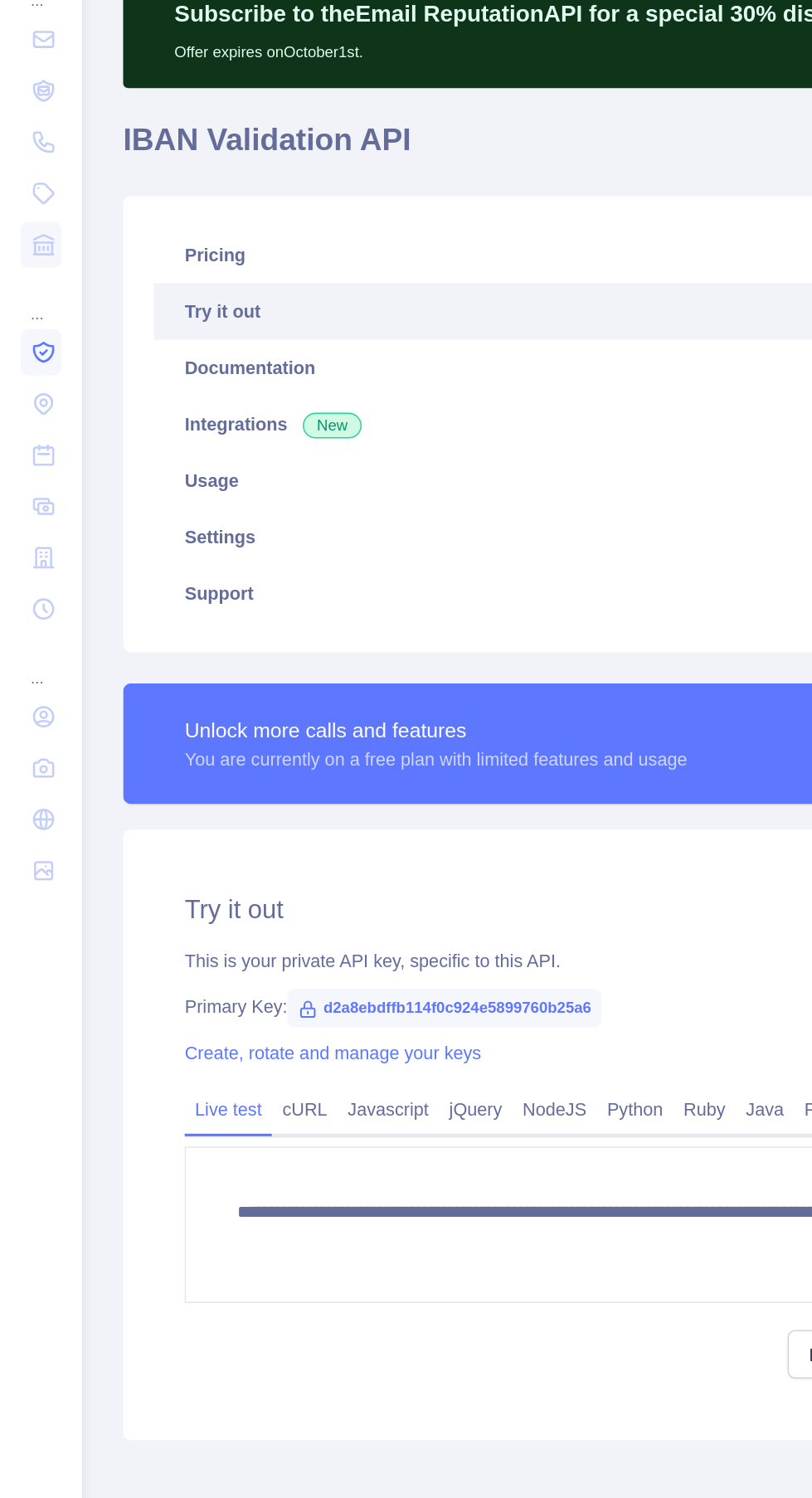
click at [28, 354] on icon at bounding box center [27, 353] width 13 height 13
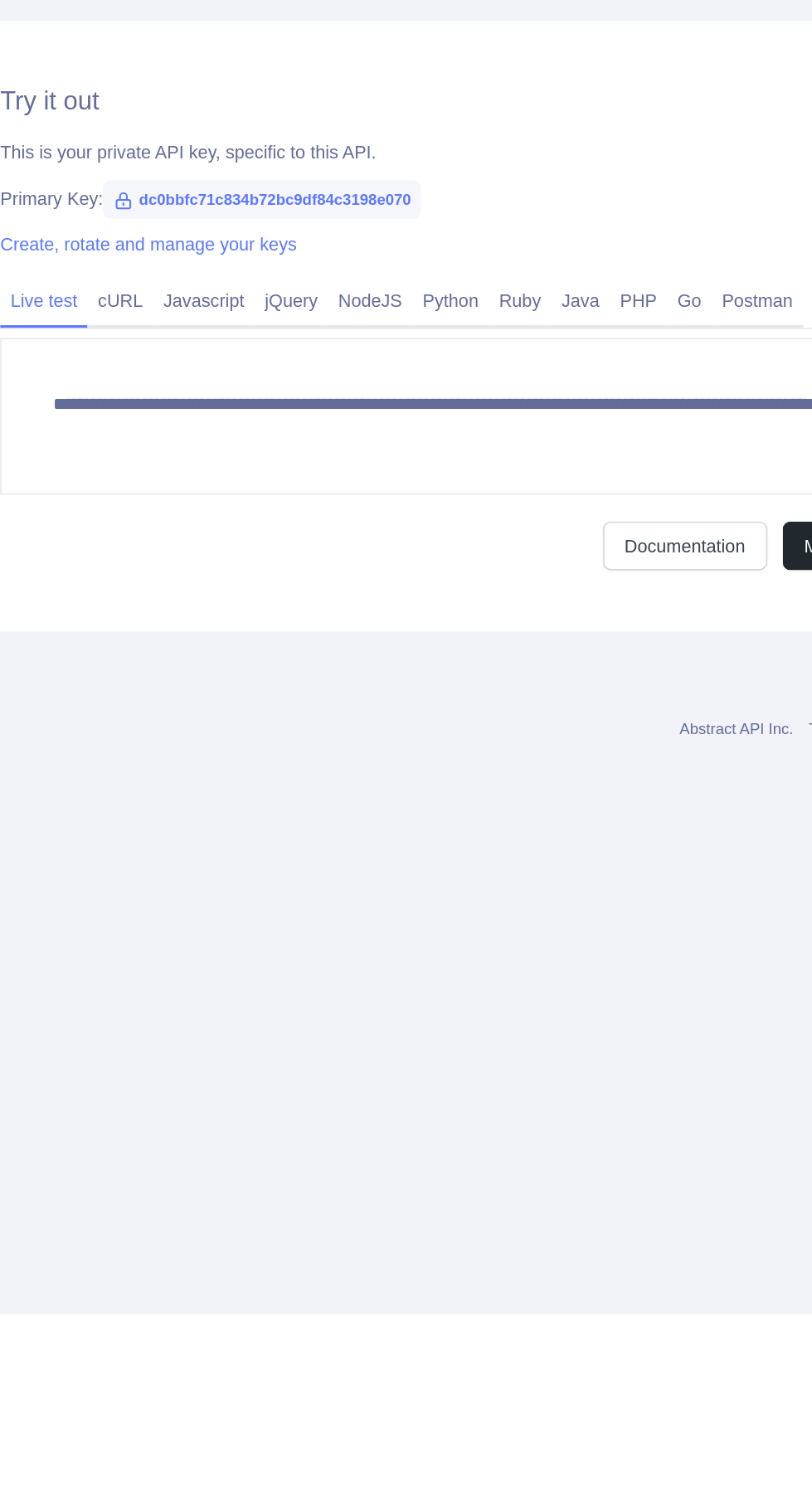
click at [244, 1050] on div "**********" at bounding box center [432, 859] width 705 height 395
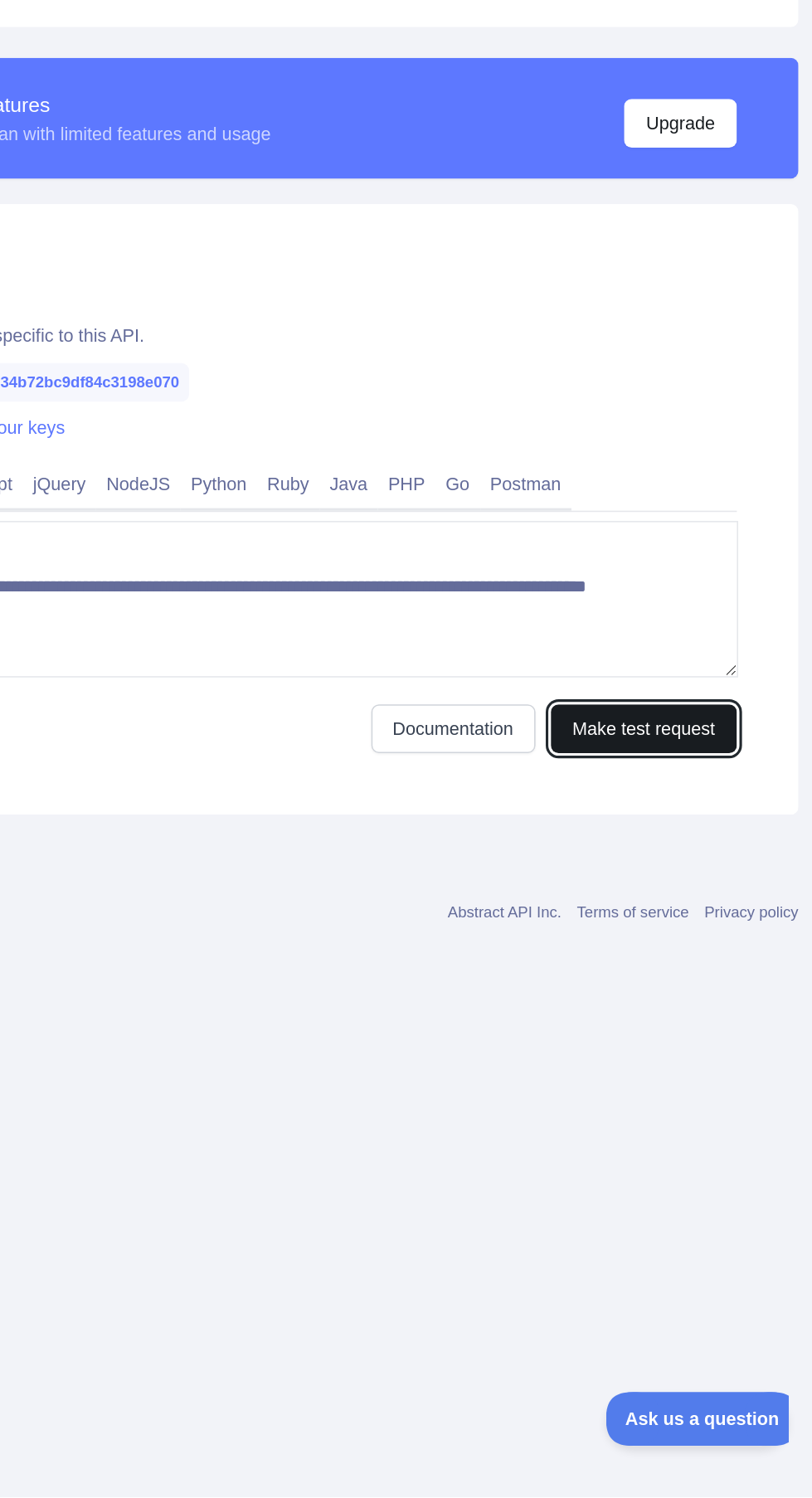
click at [743, 995] on button "Make test request" at bounding box center [685, 1001] width 120 height 31
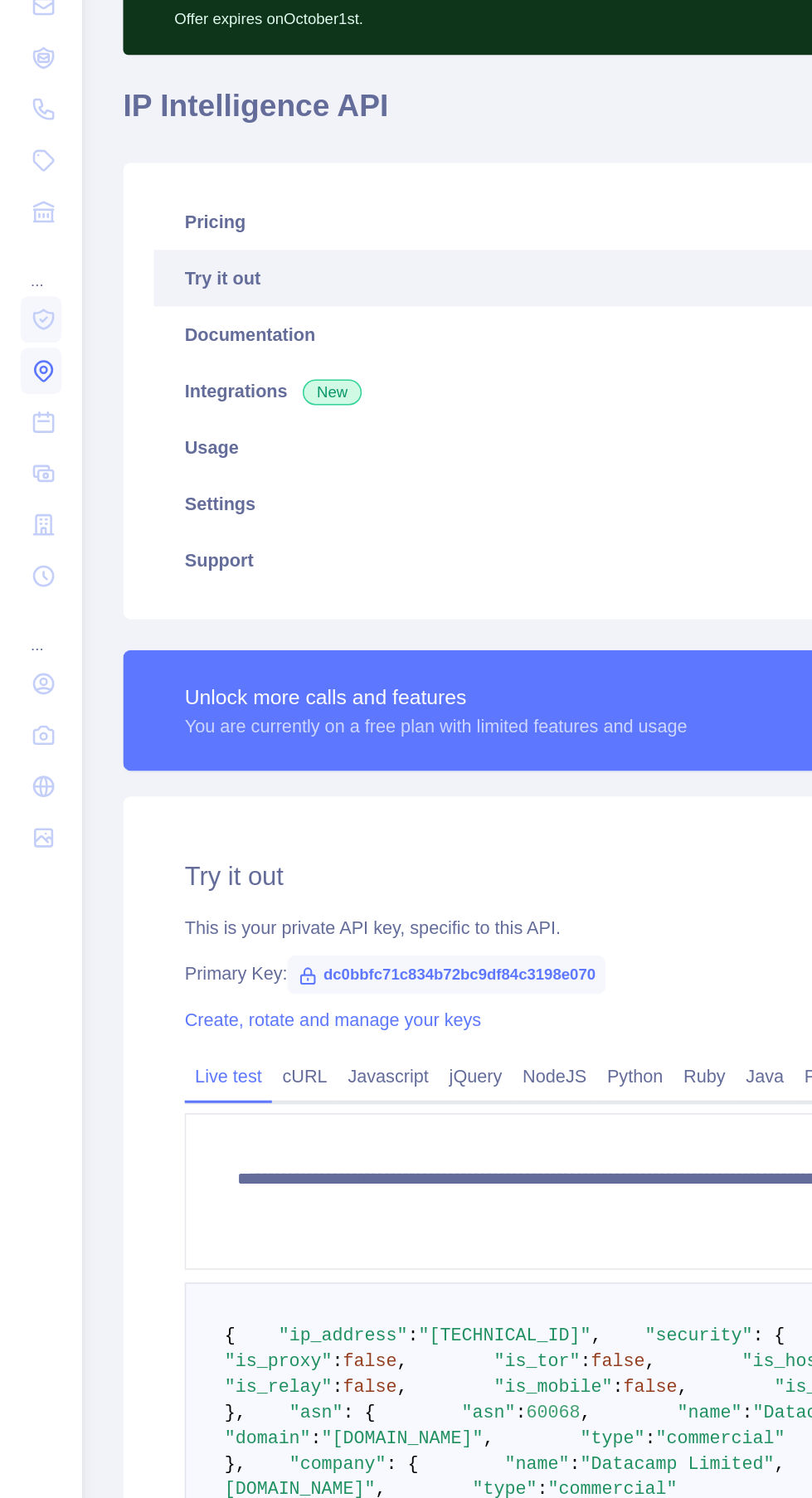
click at [29, 387] on icon at bounding box center [28, 386] width 4 height 4
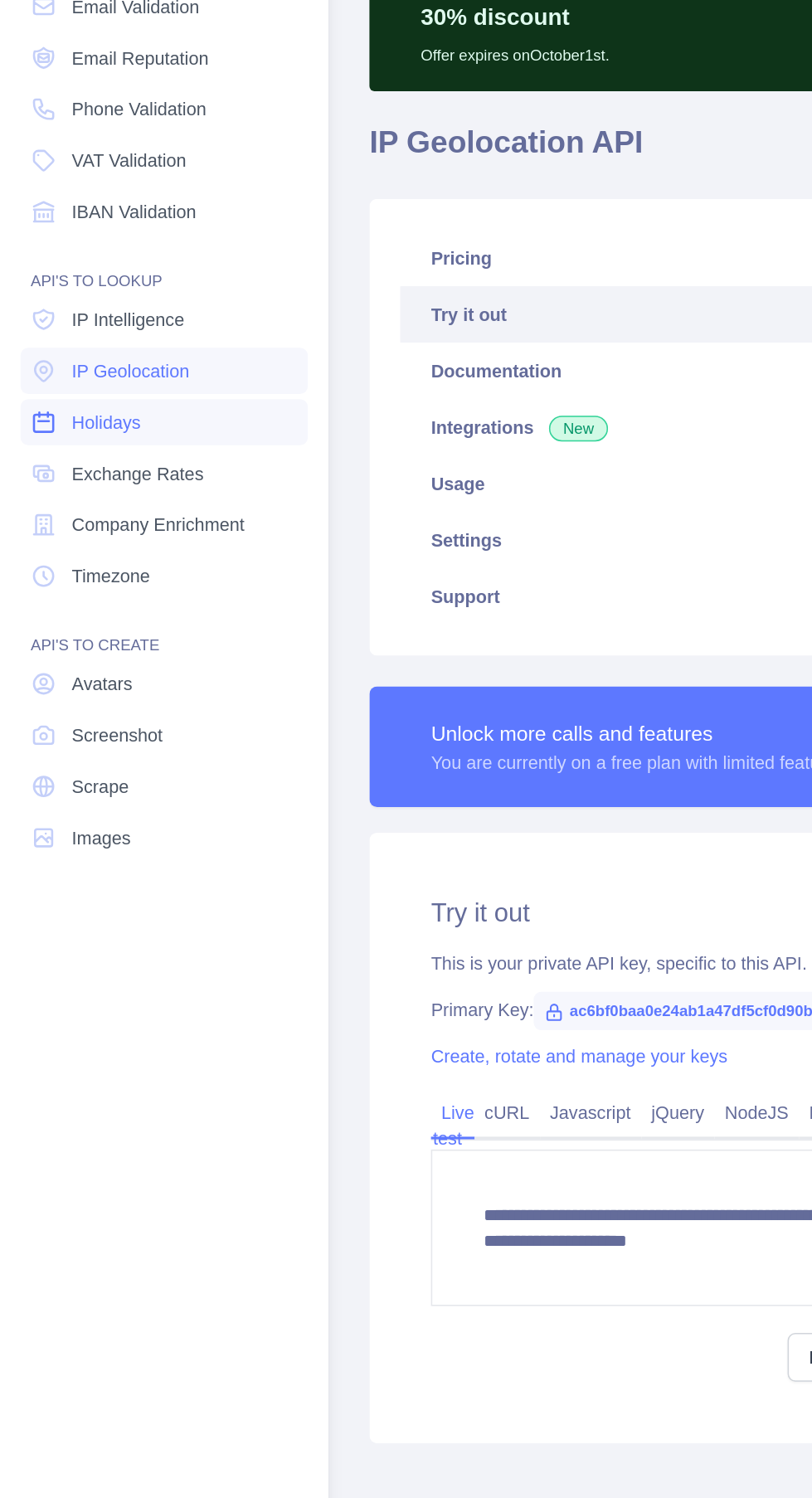
click at [41, 419] on link "Holidays" at bounding box center [107, 419] width 186 height 30
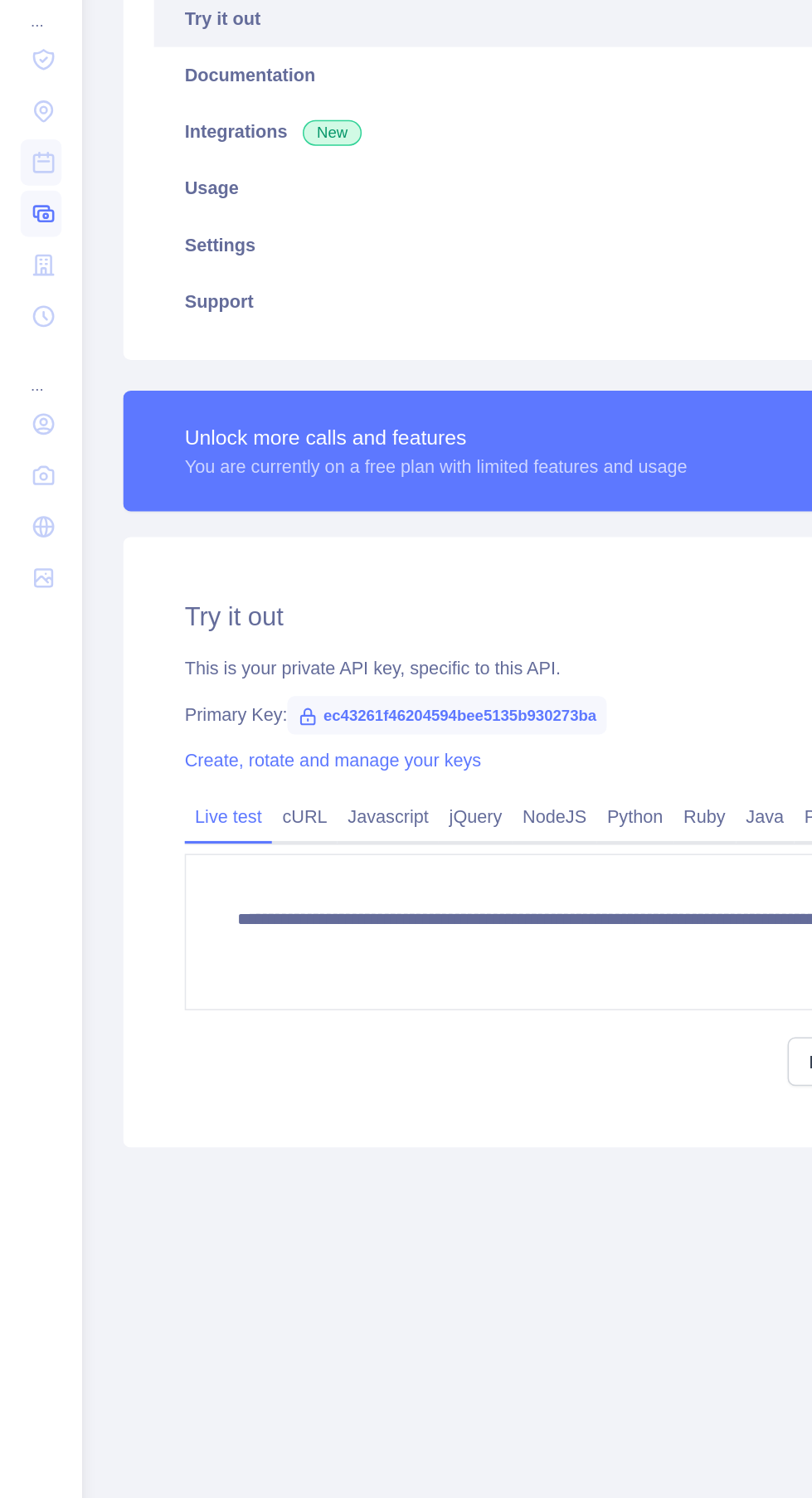
click at [24, 446] on icon at bounding box center [29, 453] width 17 height 17
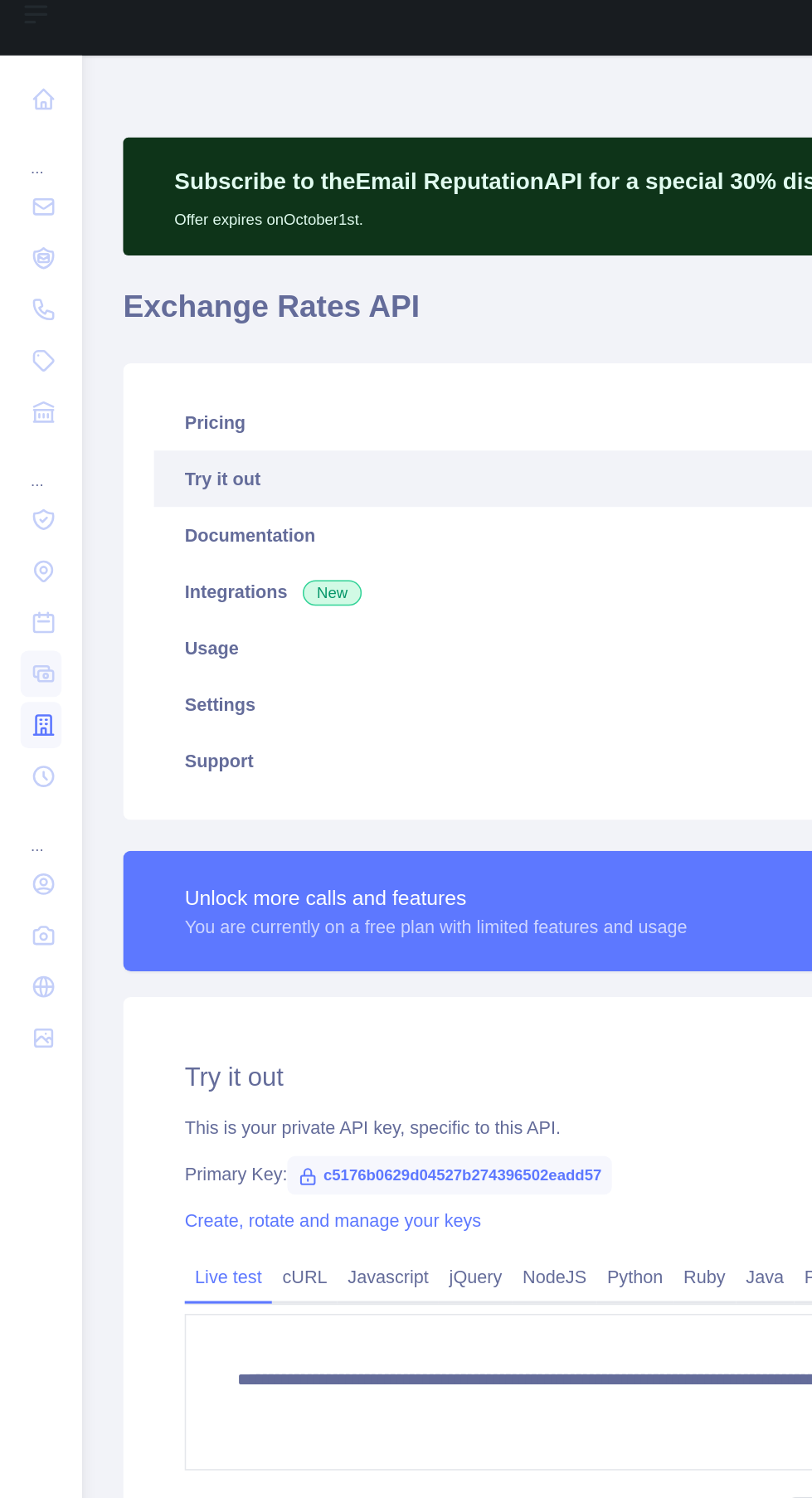
click at [26, 488] on icon at bounding box center [28, 487] width 13 height 13
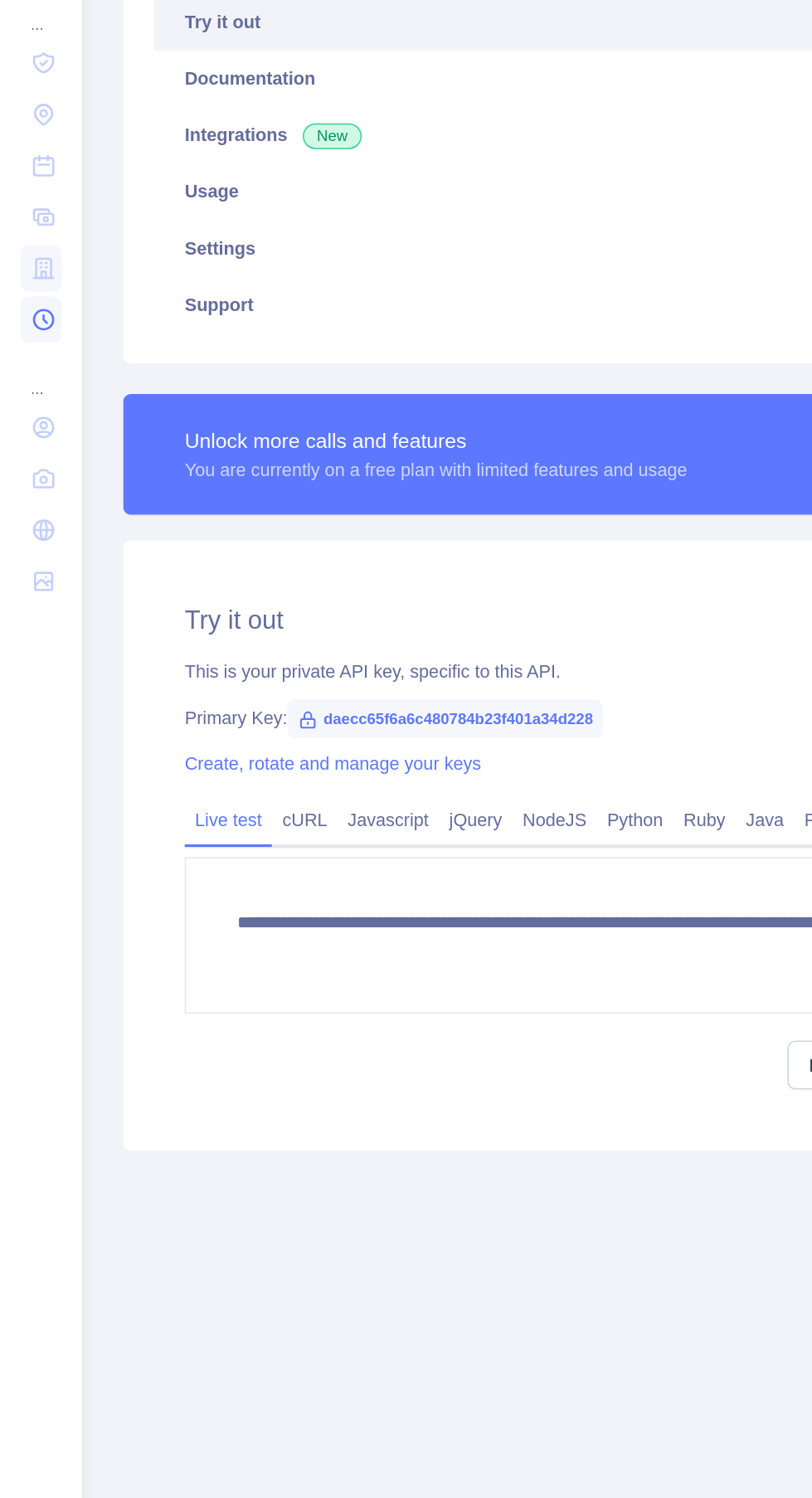
click at [26, 521] on icon at bounding box center [29, 520] width 17 height 17
